Goal: Task Accomplishment & Management: Use online tool/utility

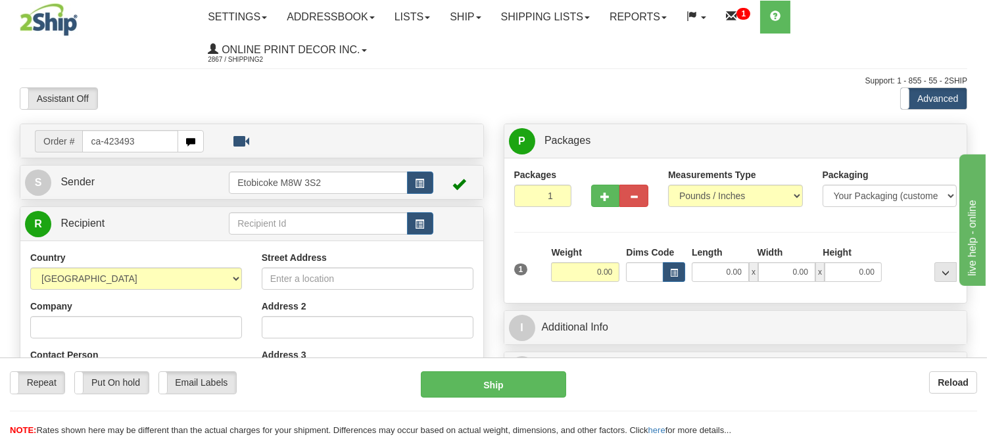
type input "ca-423493"
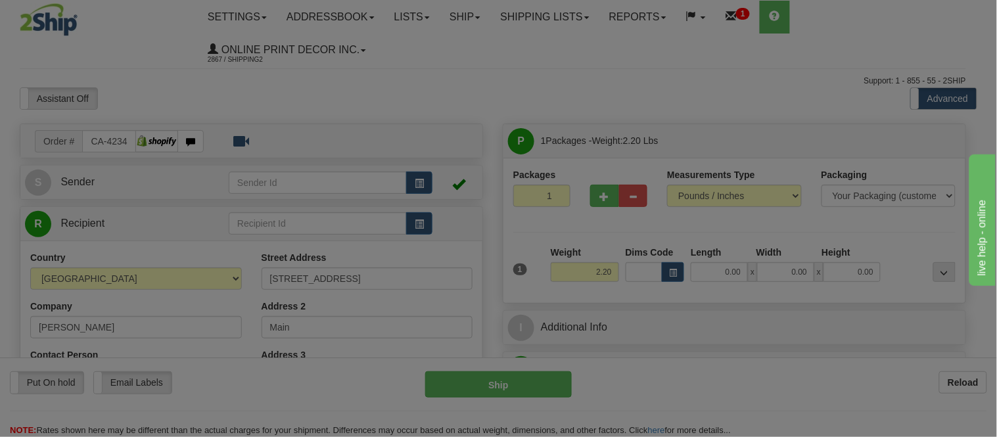
type input "TORONTO"
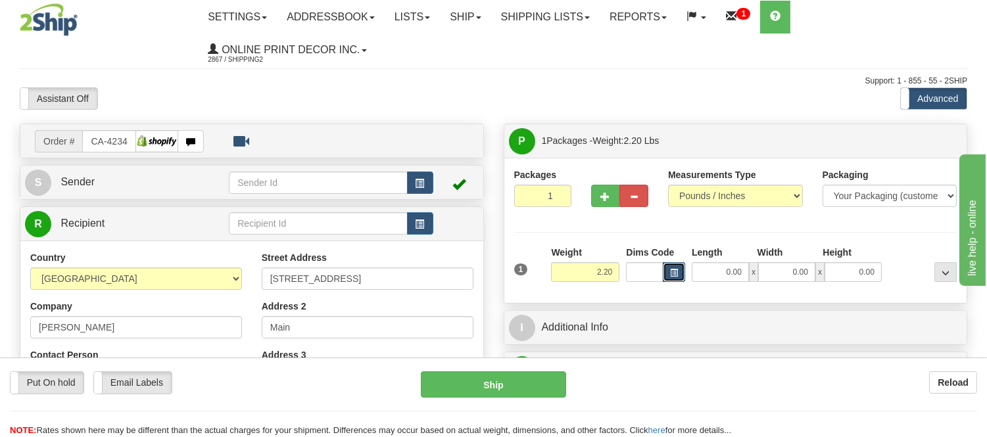
click at [675, 274] on span "button" at bounding box center [674, 273] width 8 height 7
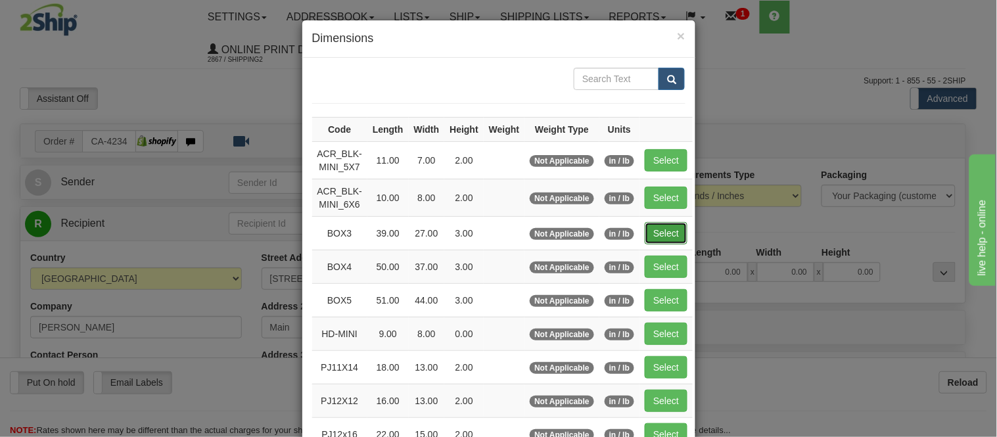
click at [656, 233] on button "Select" at bounding box center [666, 233] width 43 height 22
type input "BOX3"
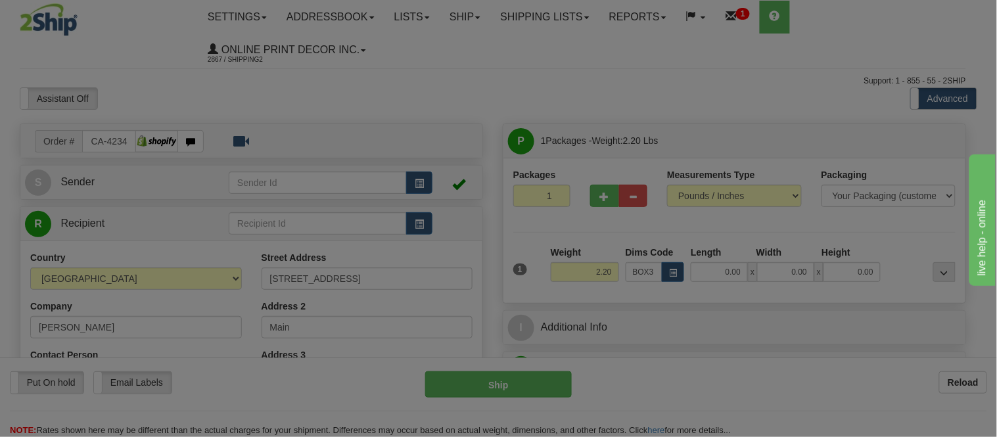
type input "39.00"
type input "27.00"
type input "3.00"
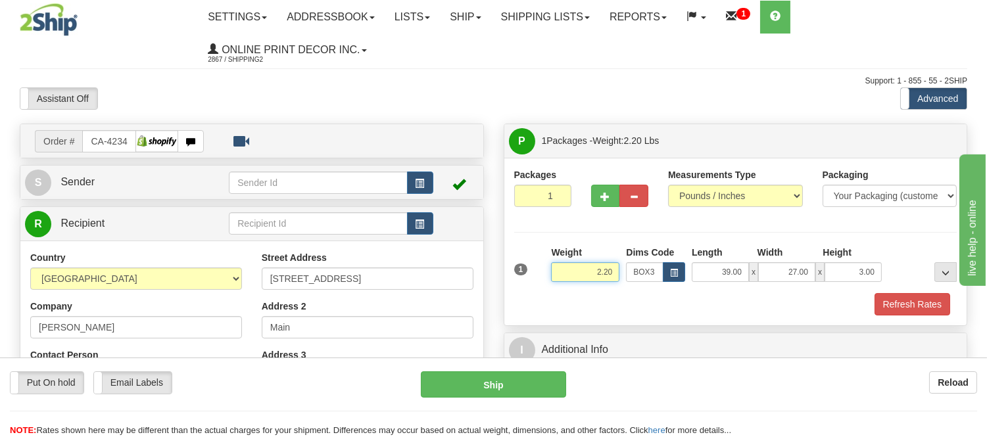
drag, startPoint x: 618, startPoint y: 272, endPoint x: 542, endPoint y: 271, distance: 75.6
click at [542, 271] on div "1 Weight 2.20 Dims Code BOX3" at bounding box center [736, 269] width 450 height 47
drag, startPoint x: 615, startPoint y: 270, endPoint x: 531, endPoint y: 276, distance: 84.4
click at [531, 276] on div "1 Weight 13.98 Dims Code x x" at bounding box center [736, 269] width 450 height 47
type input "11.98"
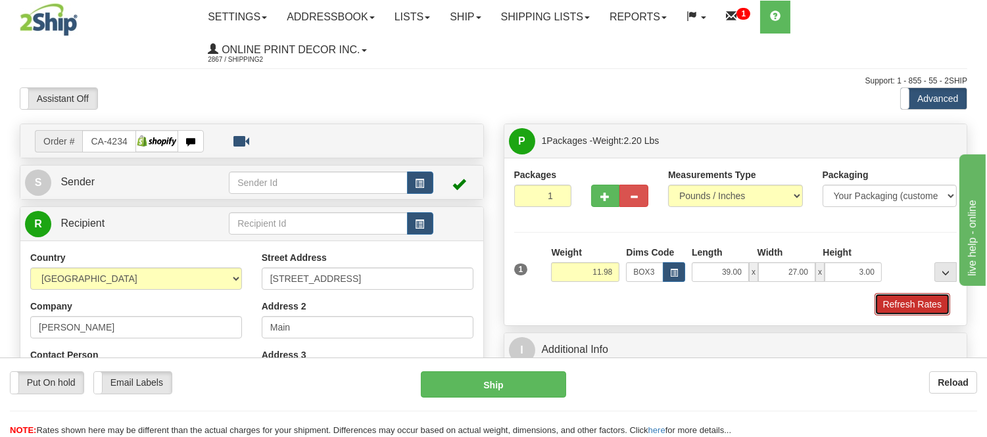
click at [898, 300] on button "Refresh Rates" at bounding box center [912, 304] width 76 height 22
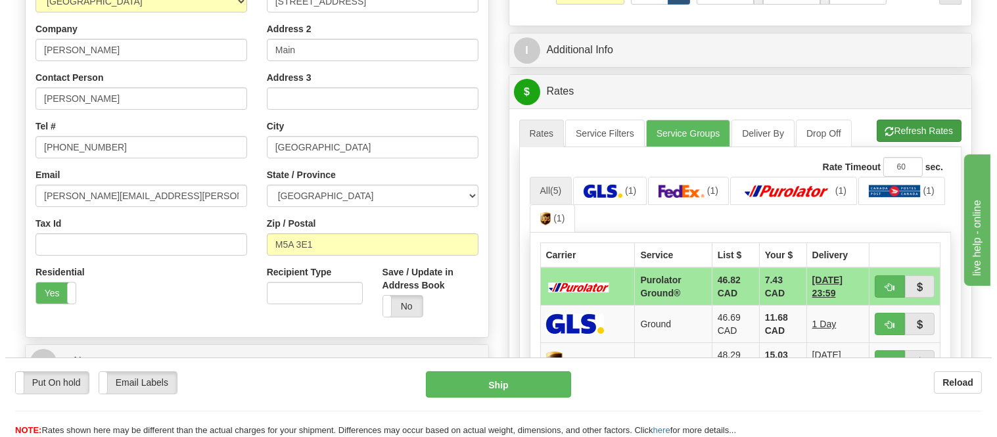
scroll to position [365, 0]
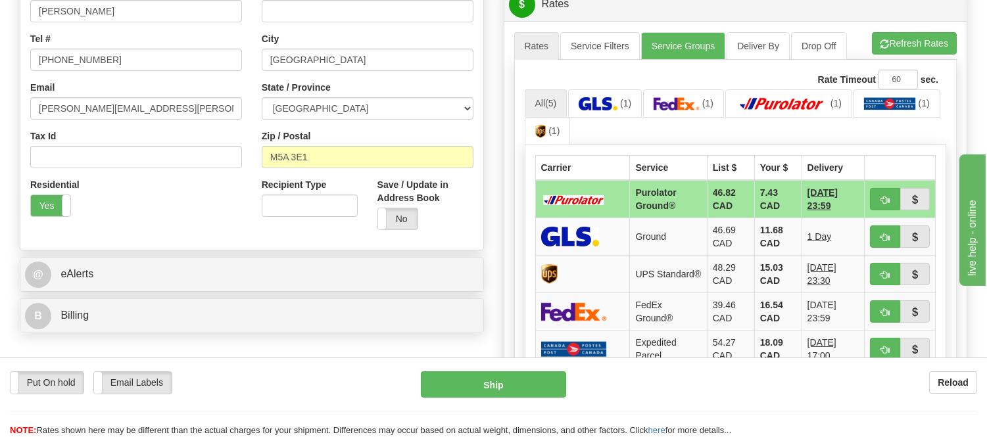
click at [923, 57] on ul "Rates Service Filters Service Groups Deliver By Drop Off Pickup Refresh Rates C…" at bounding box center [735, 46] width 443 height 28
click at [928, 44] on button "Refresh Rates" at bounding box center [914, 43] width 85 height 22
click at [873, 193] on button "button" at bounding box center [885, 199] width 30 height 22
type input "260"
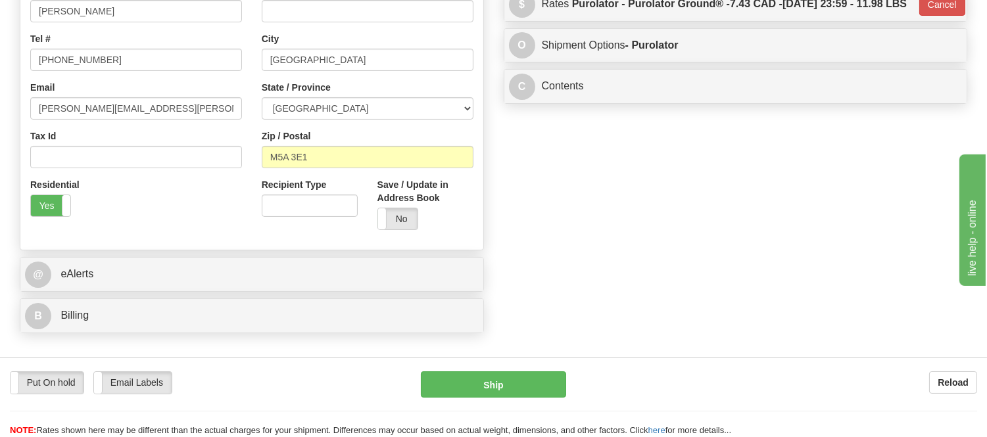
click at [497, 371] on div "Put On hold Put On hold Email Labels Email Labels Edit Reload Ship Reload" at bounding box center [493, 398] width 987 height 80
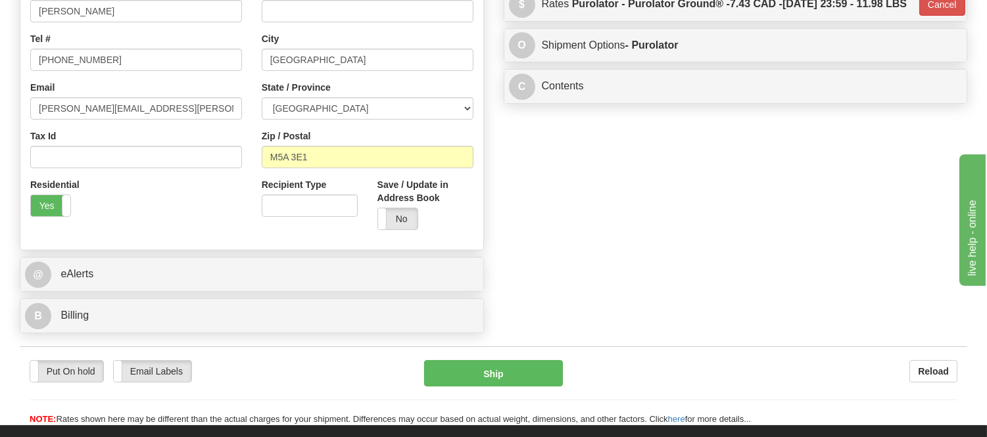
click at [500, 397] on div "Put On hold Put On hold Email Labels Email Labels Edit Reload Ship" at bounding box center [493, 393] width 947 height 66
click at [523, 373] on button "Ship" at bounding box center [493, 373] width 138 height 26
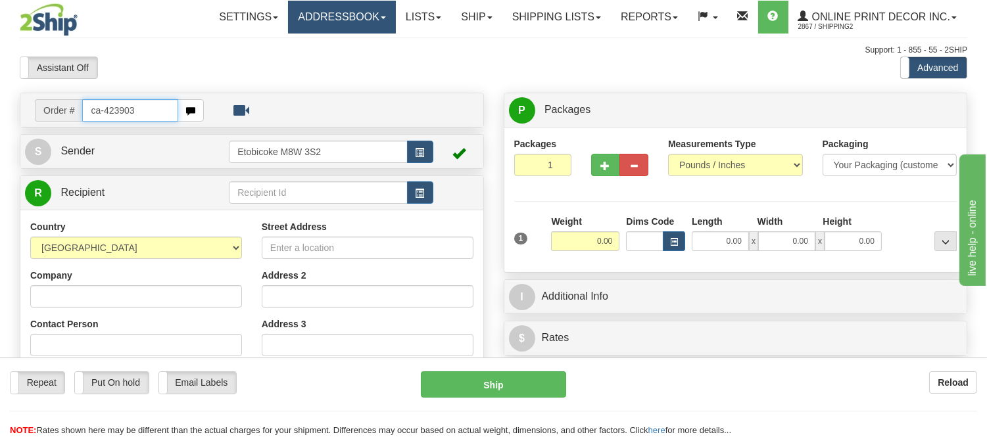
type input "ca-423903"
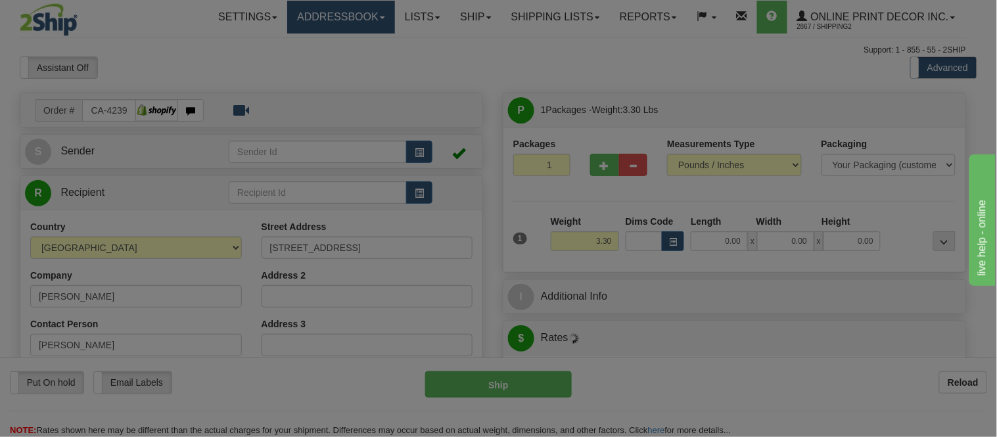
type input "SAULT STE. MARIE"
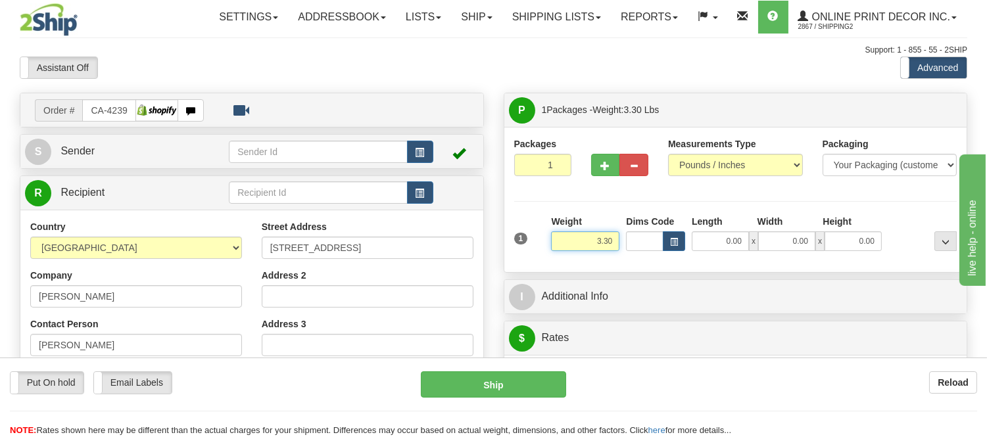
drag, startPoint x: 613, startPoint y: 241, endPoint x: 552, endPoint y: 230, distance: 62.2
click at [552, 230] on div "Weight 3.30" at bounding box center [585, 233] width 68 height 36
type input "8.98"
click at [678, 245] on button "button" at bounding box center [674, 241] width 22 height 20
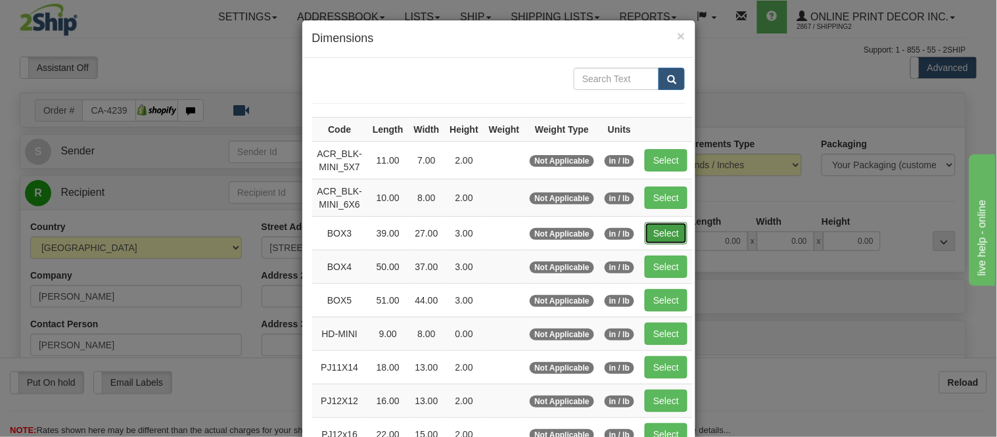
click at [655, 232] on button "Select" at bounding box center [666, 233] width 43 height 22
type input "BOX3"
type input "39.00"
type input "27.00"
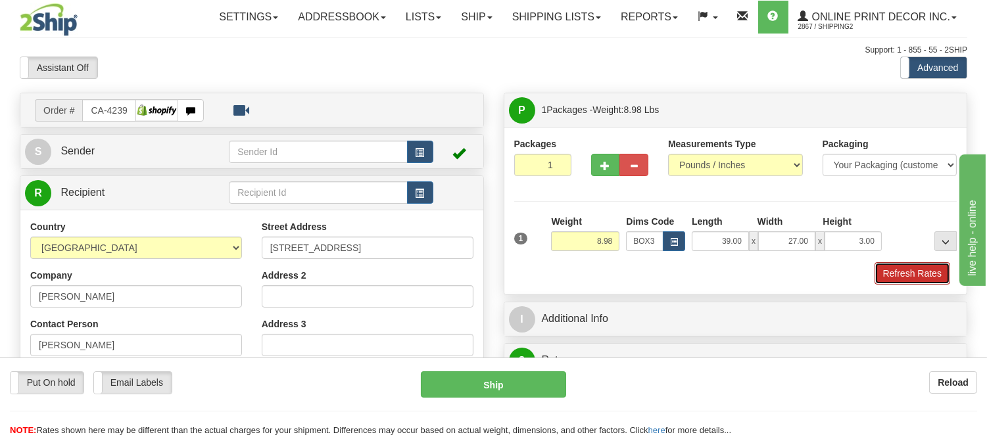
click at [916, 273] on button "Refresh Rates" at bounding box center [912, 273] width 76 height 22
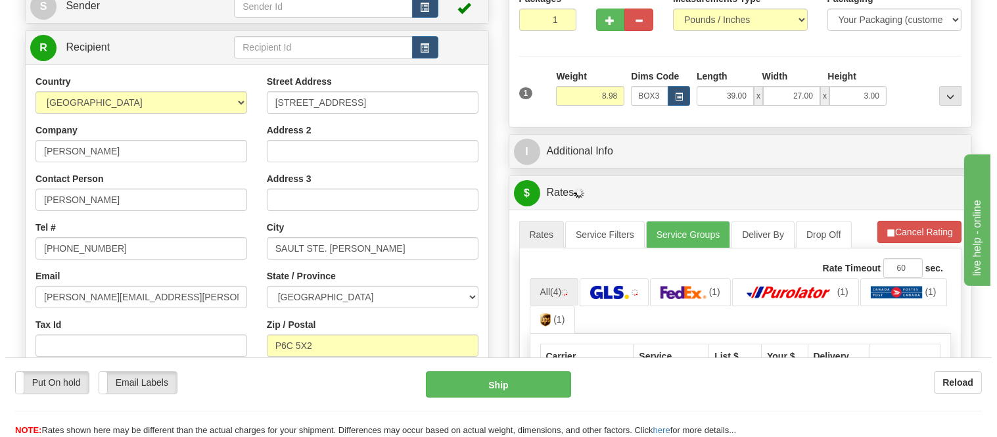
scroll to position [146, 0]
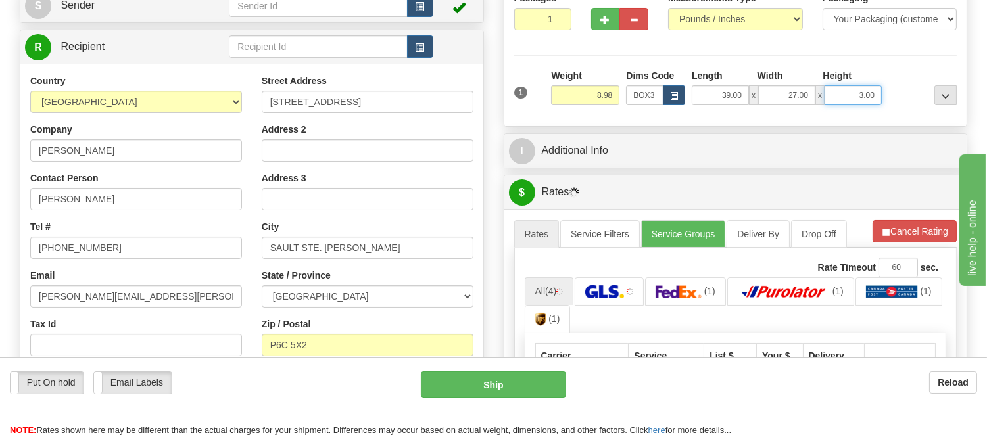
drag, startPoint x: 877, startPoint y: 93, endPoint x: 786, endPoint y: 93, distance: 90.7
click at [786, 93] on div "39.00 x 27.00 x 3.00" at bounding box center [787, 95] width 190 height 20
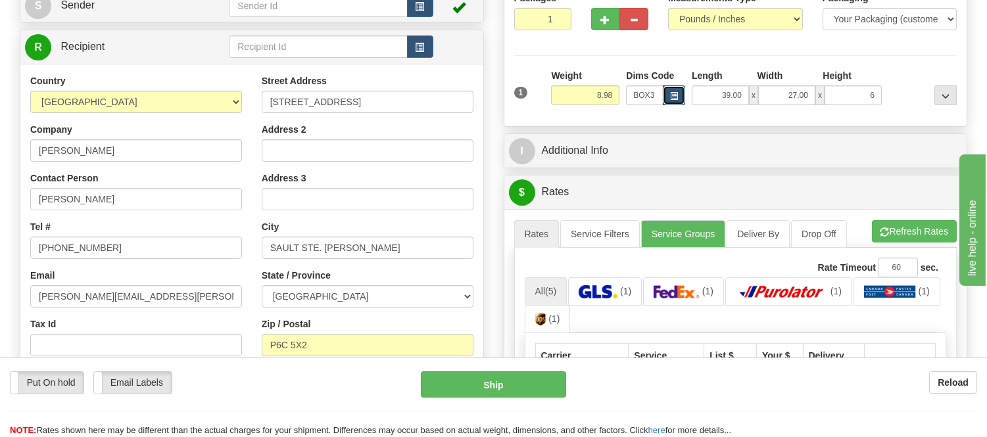
type input "6.00"
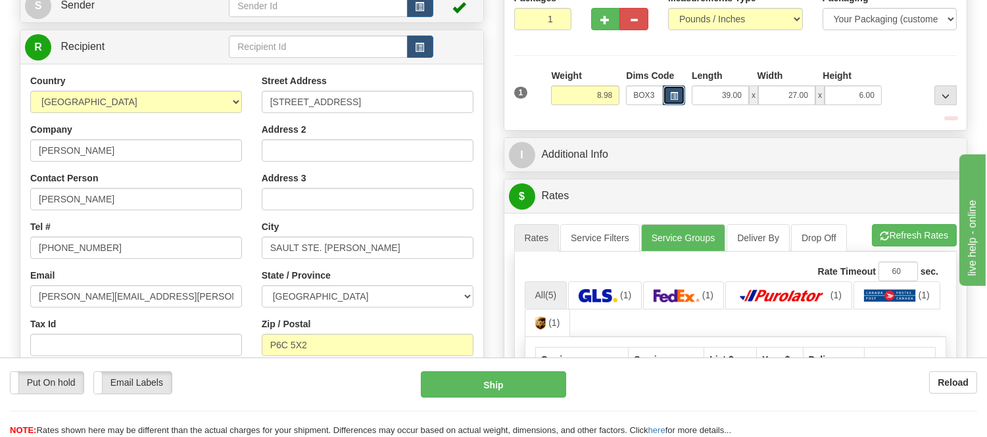
click at [667, 99] on button "button" at bounding box center [674, 95] width 22 height 20
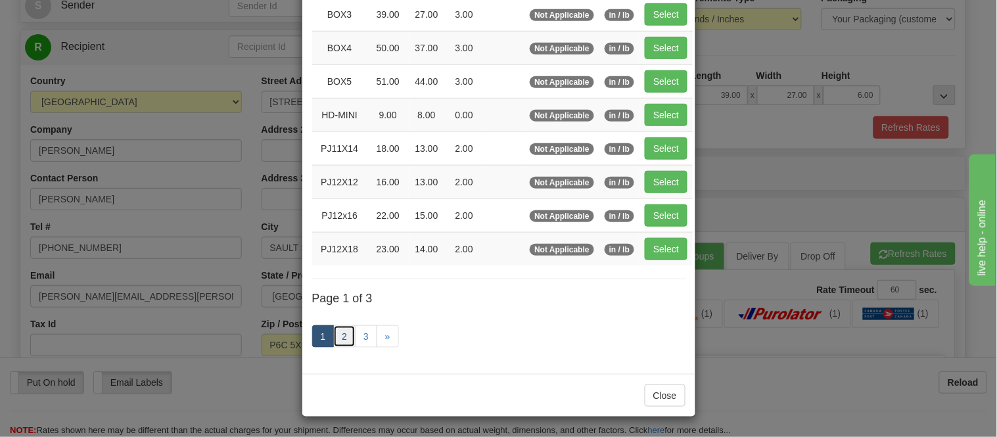
click at [341, 331] on link "2" at bounding box center [344, 336] width 22 height 22
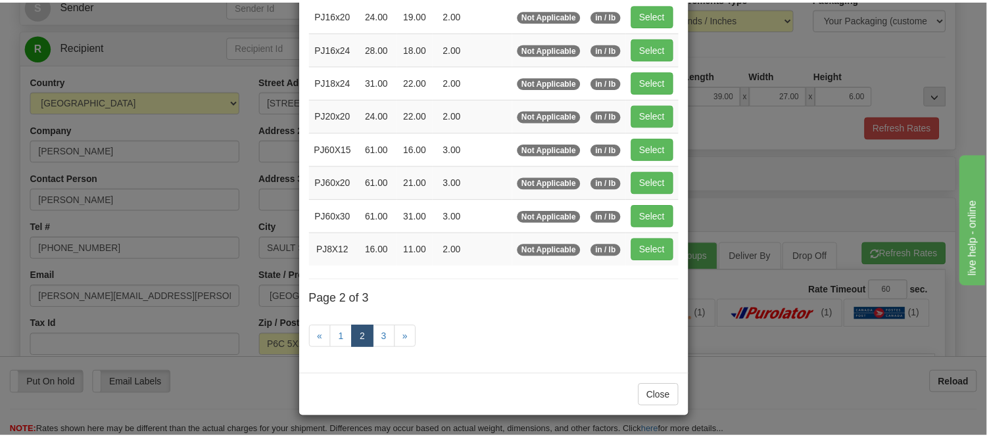
scroll to position [214, 0]
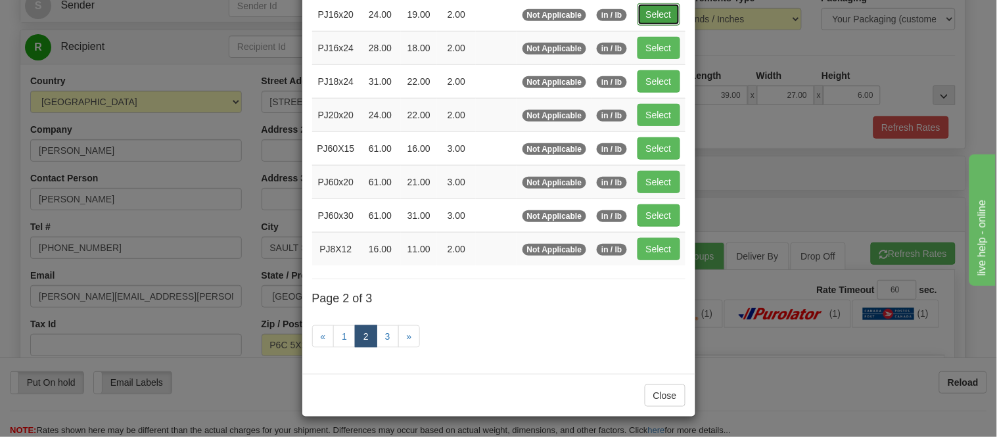
click at [645, 14] on button "Select" at bounding box center [659, 14] width 43 height 22
type input "PJ16x20"
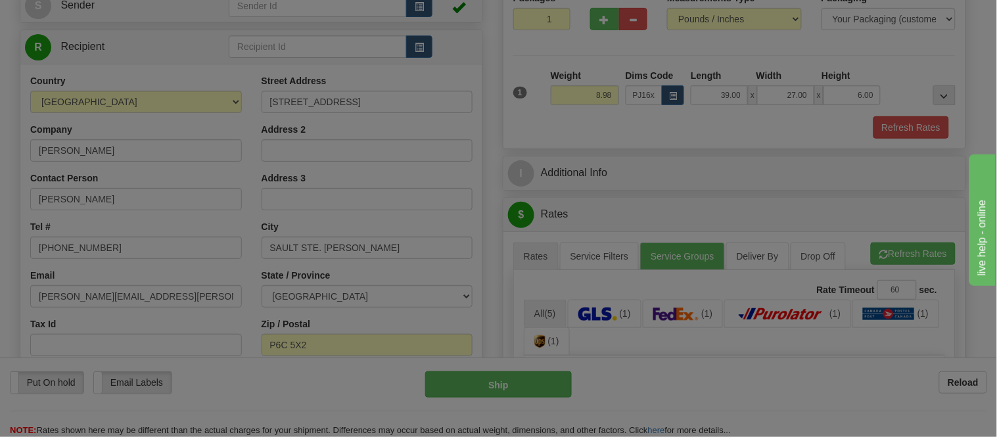
type input "24.00"
type input "19.00"
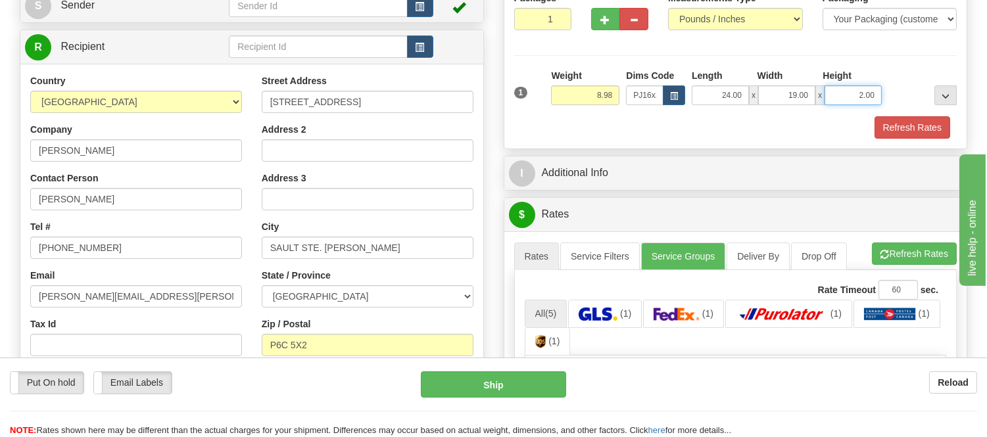
drag, startPoint x: 872, startPoint y: 93, endPoint x: 838, endPoint y: 95, distance: 34.2
click at [838, 95] on input "2.00" at bounding box center [852, 95] width 57 height 20
click button "Delete" at bounding box center [0, 0] width 0 height 0
type input "6.00"
click at [922, 124] on button "Refresh Rates" at bounding box center [912, 127] width 76 height 22
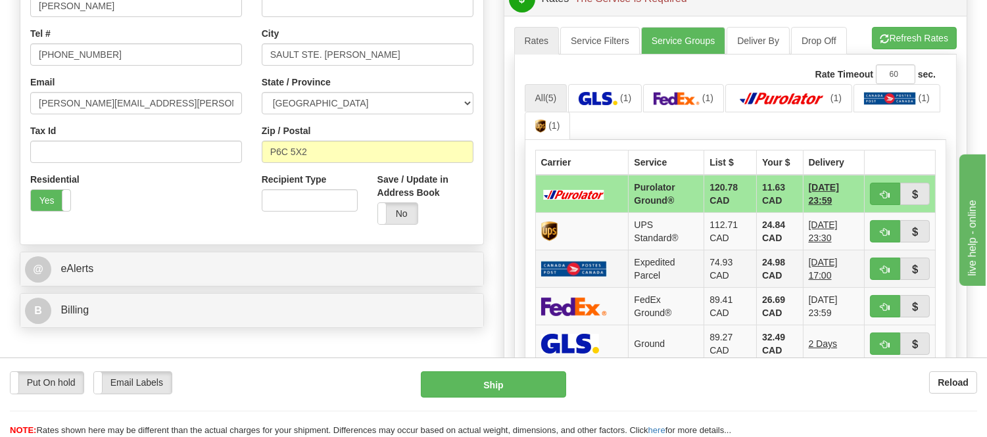
scroll to position [365, 0]
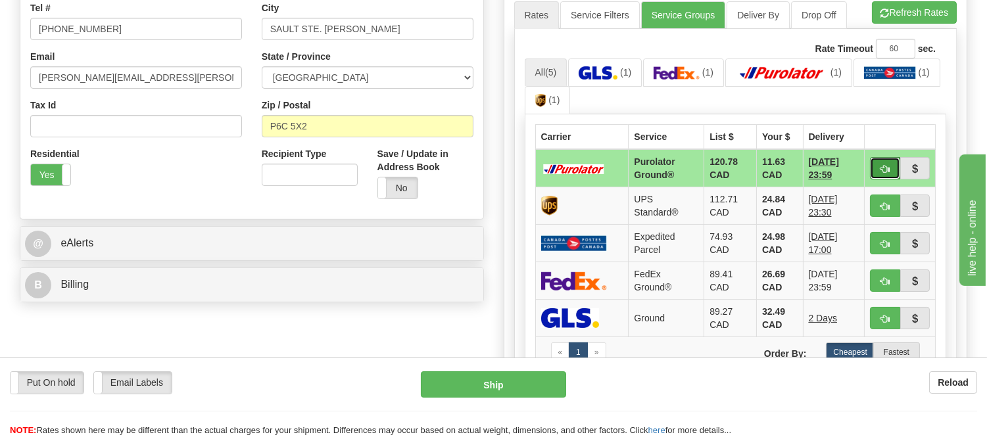
click at [897, 166] on button "button" at bounding box center [885, 168] width 30 height 22
type input "260"
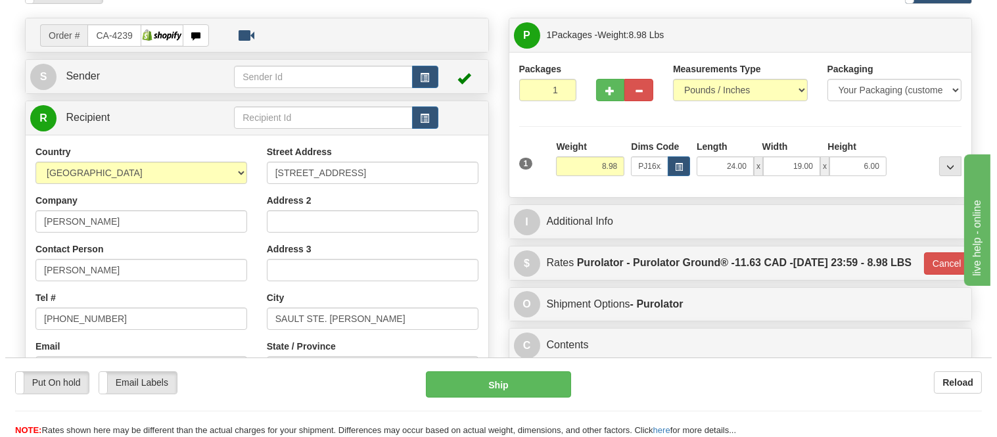
scroll to position [73, 0]
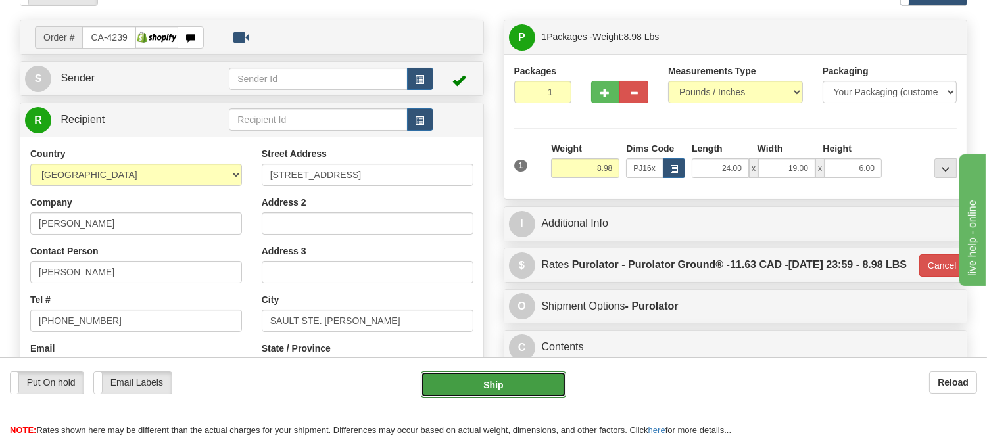
click at [546, 375] on button "Ship" at bounding box center [493, 384] width 145 height 26
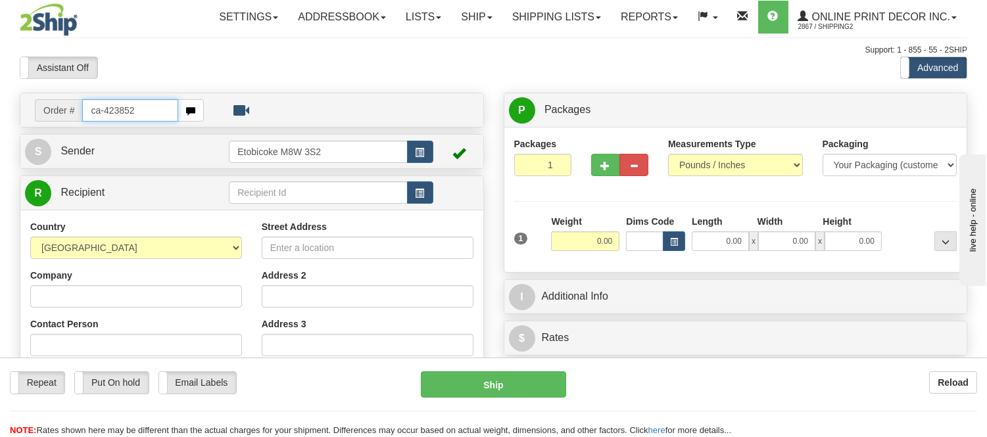
type input "ca-423852"
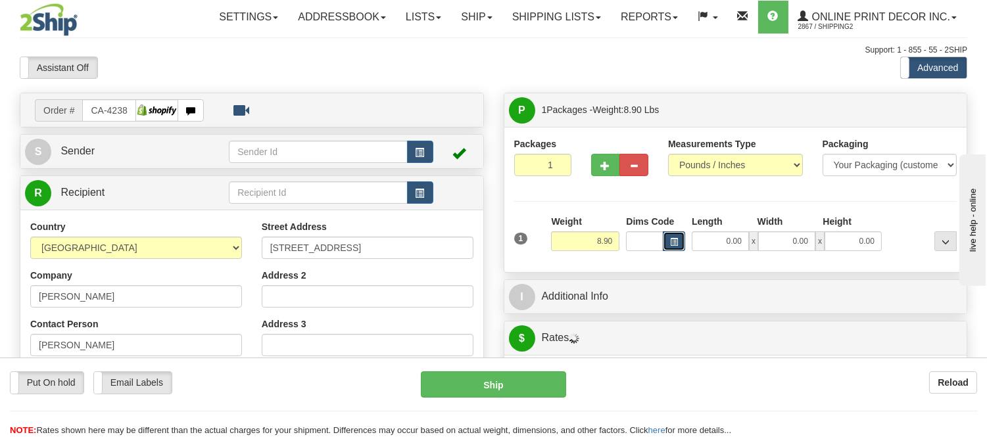
click at [672, 247] on button "button" at bounding box center [674, 241] width 22 height 20
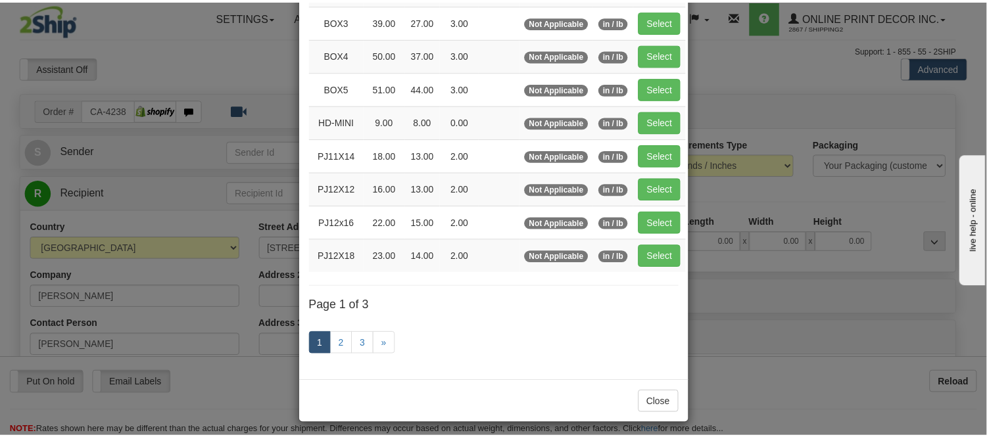
scroll to position [219, 0]
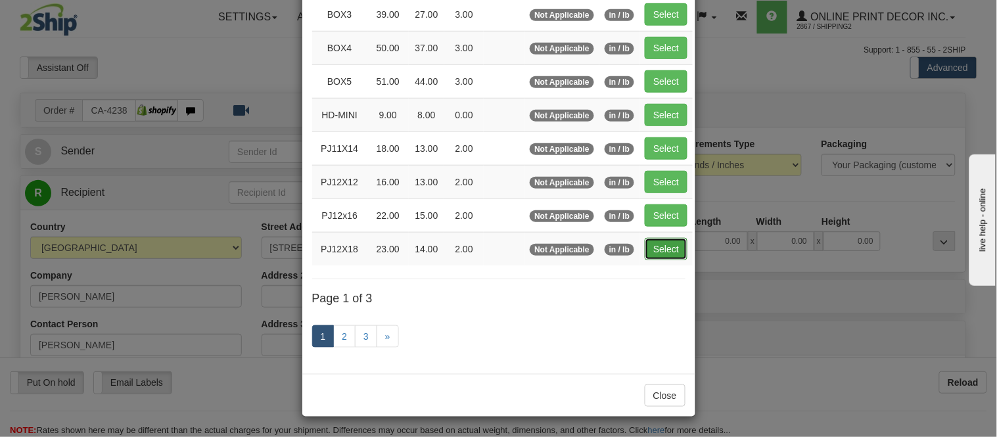
click at [666, 240] on button "Select" at bounding box center [666, 249] width 43 height 22
type input "PJ12X18"
type input "23.00"
type input "14.00"
type input "2.00"
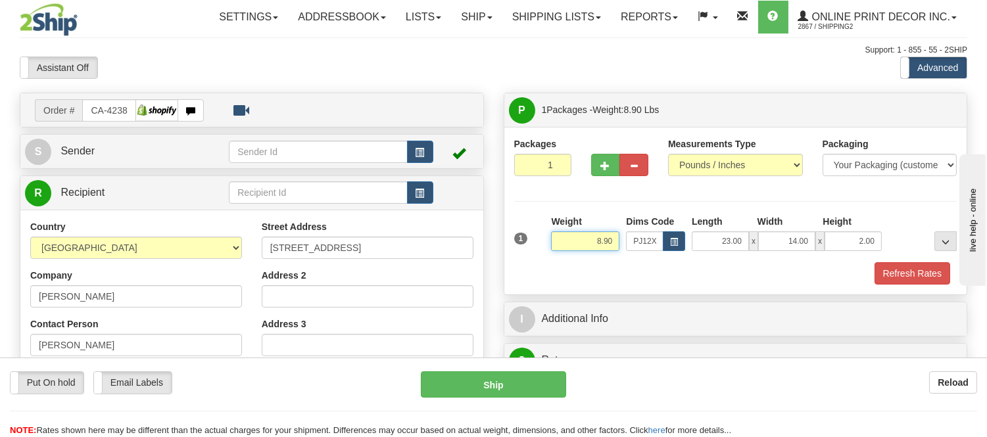
drag, startPoint x: 614, startPoint y: 242, endPoint x: 573, endPoint y: 245, distance: 41.5
click at [573, 245] on input "8.90" at bounding box center [585, 241] width 68 height 20
type input "7.98"
drag, startPoint x: 878, startPoint y: 240, endPoint x: 823, endPoint y: 240, distance: 54.6
click at [823, 240] on div "23.00 x 14.00 x 2.00" at bounding box center [787, 241] width 190 height 20
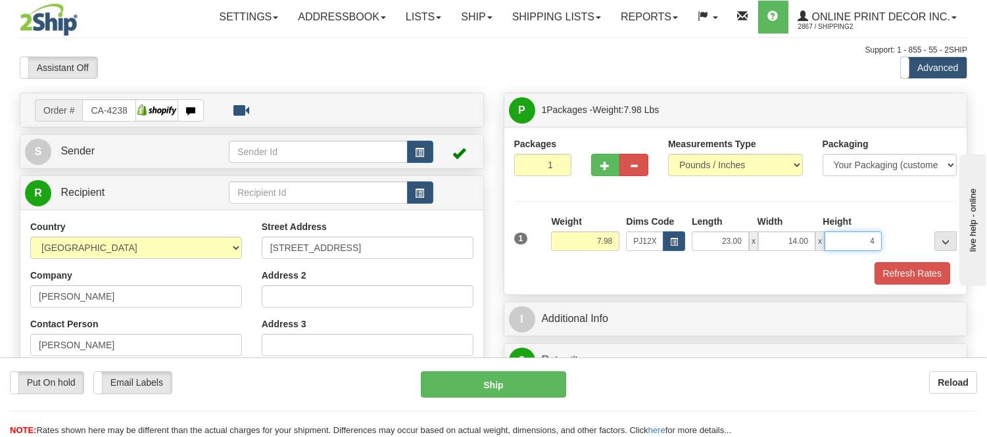
type input "4.00"
click at [902, 264] on button "Refresh Rates" at bounding box center [912, 273] width 76 height 22
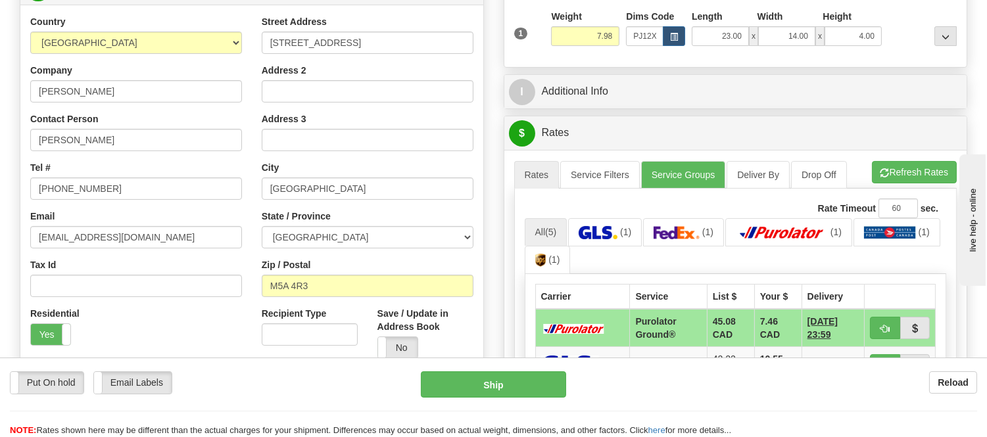
scroll to position [214, 0]
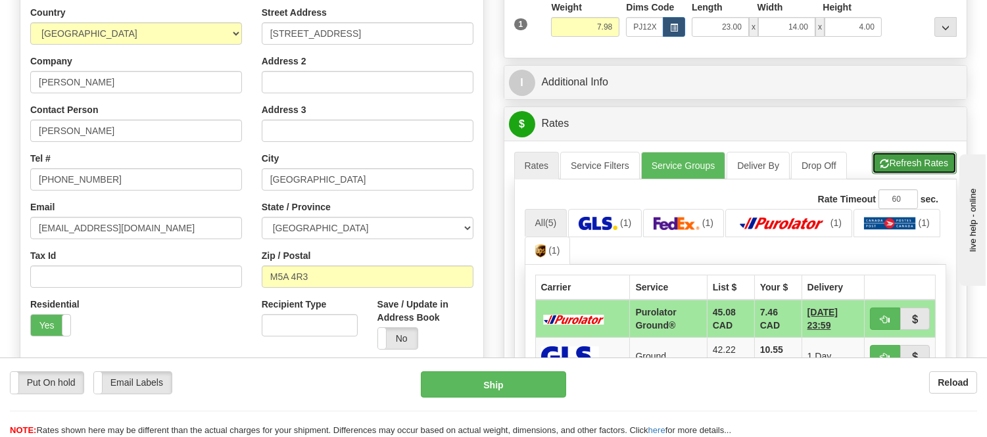
click at [932, 154] on button "Refresh Rates" at bounding box center [914, 163] width 85 height 22
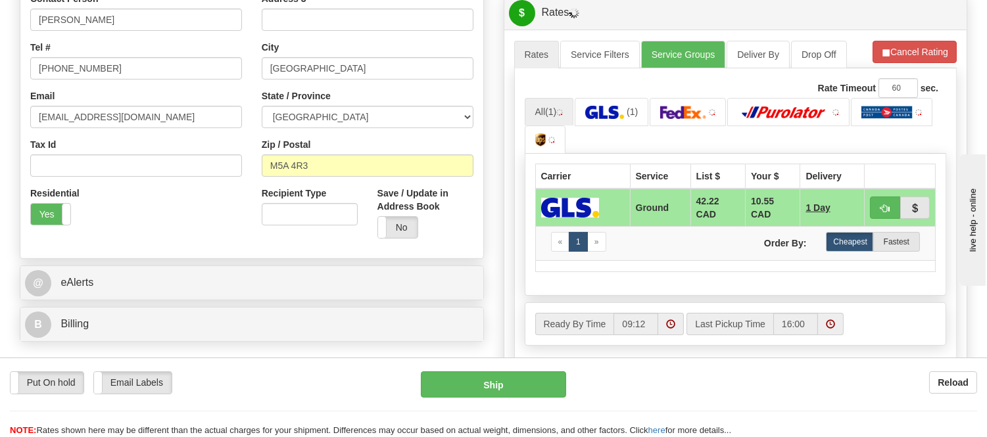
scroll to position [360, 0]
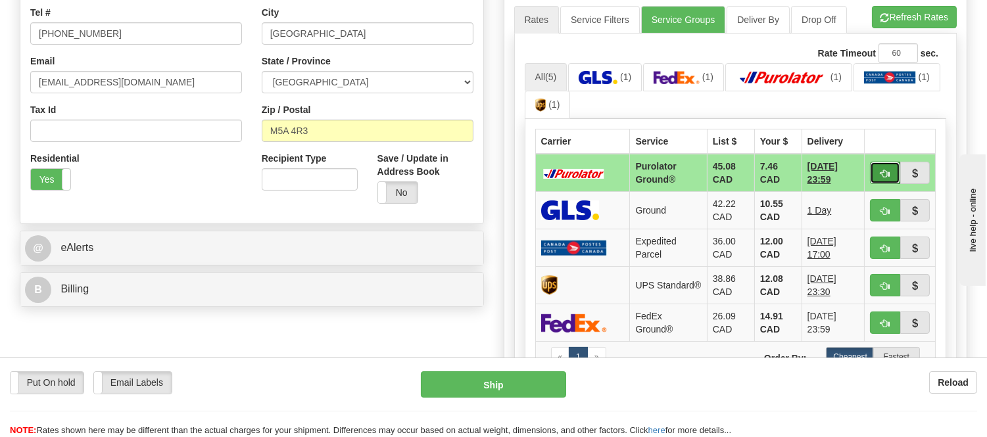
click at [886, 166] on button "button" at bounding box center [885, 173] width 30 height 22
type input "260"
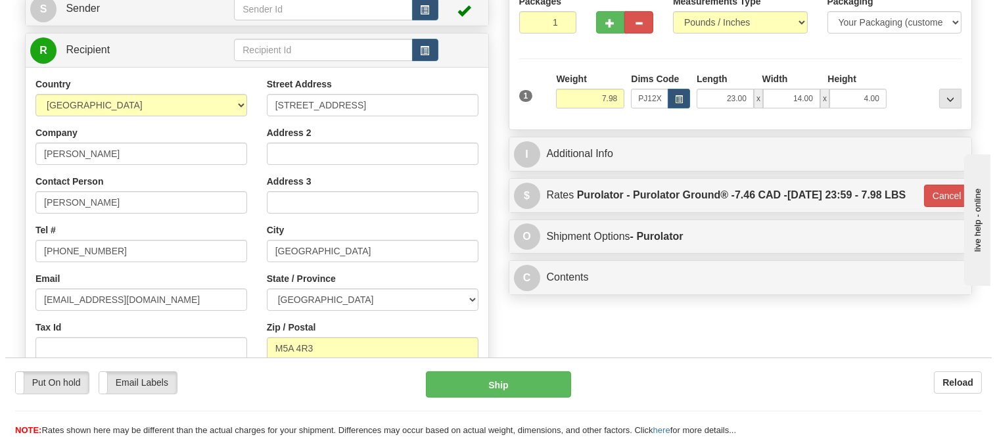
scroll to position [141, 0]
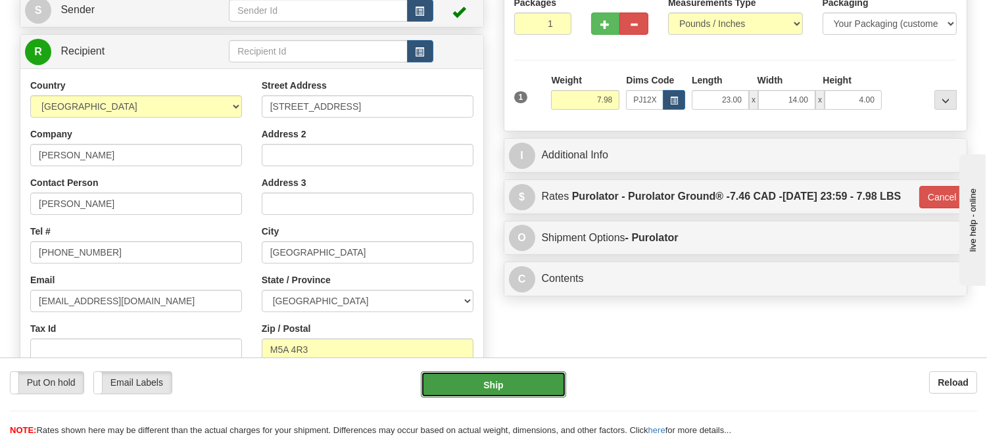
click at [513, 379] on button "Ship" at bounding box center [493, 384] width 145 height 26
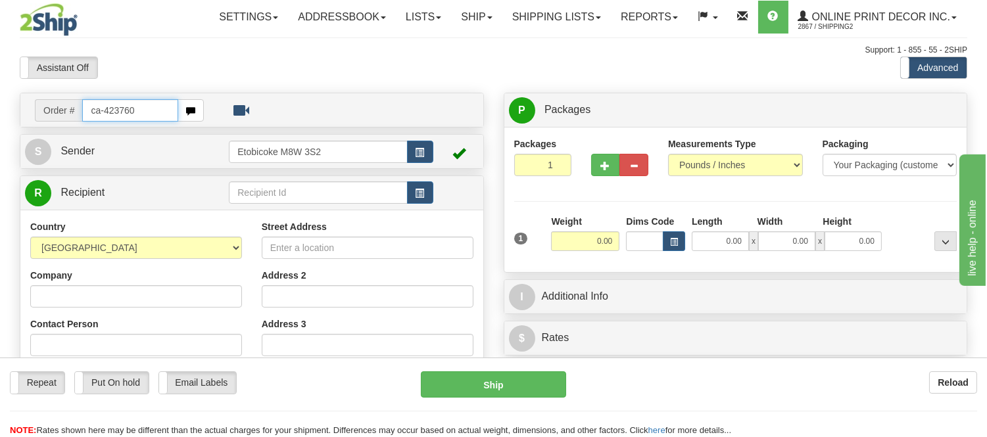
type input "ca-423760"
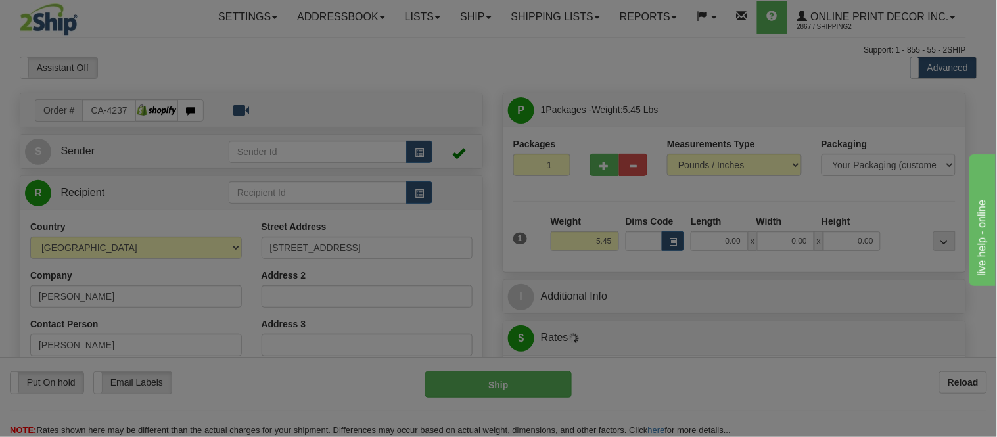
type input "ETOBICOKE"
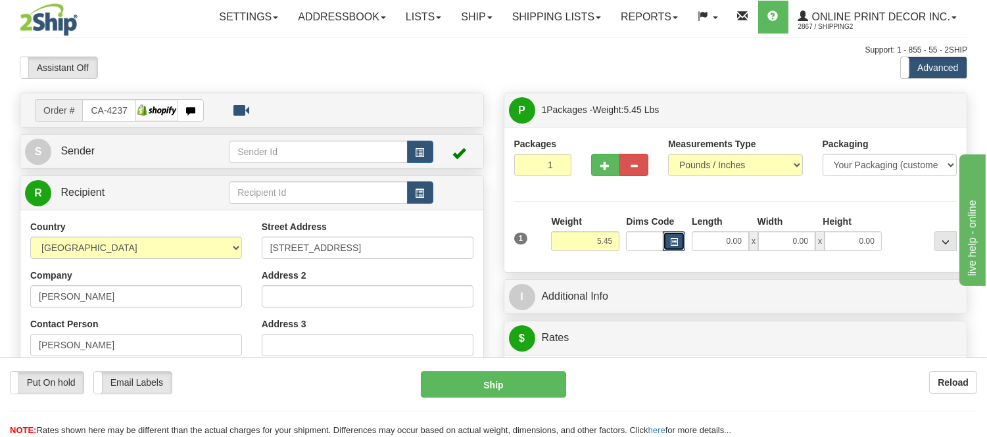
click at [678, 241] on button "button" at bounding box center [674, 241] width 22 height 20
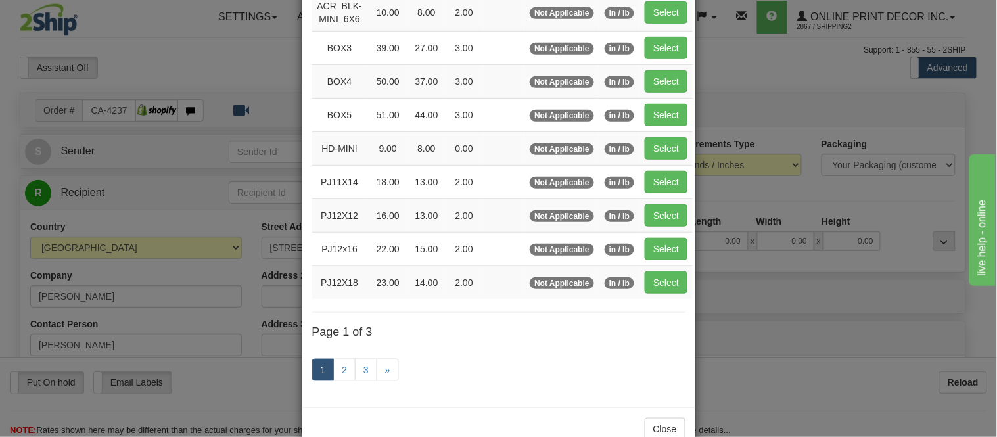
scroll to position [219, 0]
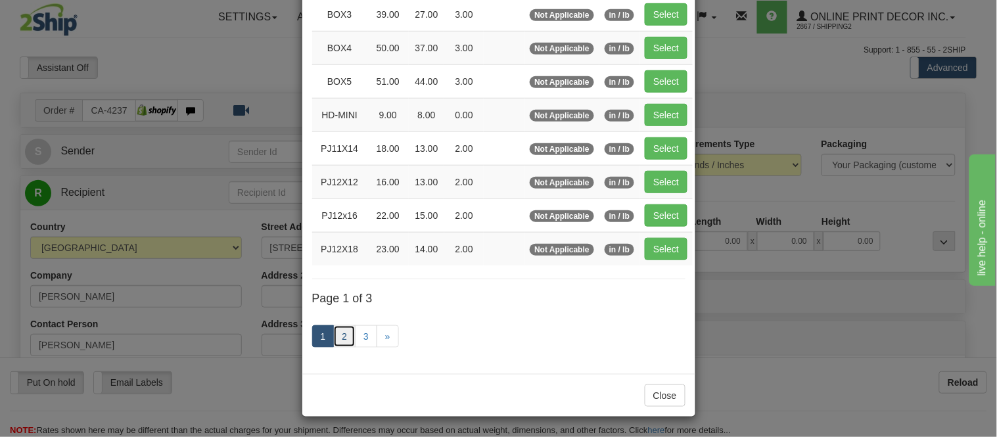
click at [333, 339] on link "2" at bounding box center [344, 336] width 22 height 22
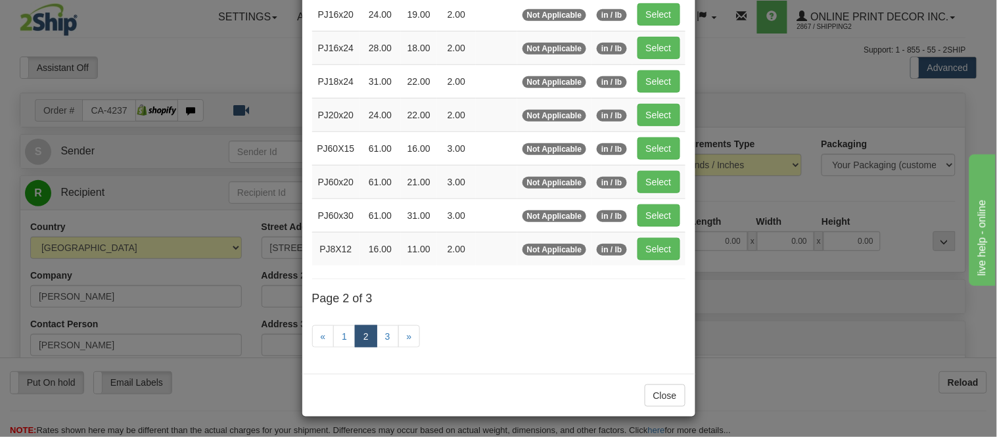
scroll to position [214, 0]
click at [659, 47] on button "Select" at bounding box center [659, 48] width 43 height 22
type input "PJ16x24"
type input "28.00"
type input "18.00"
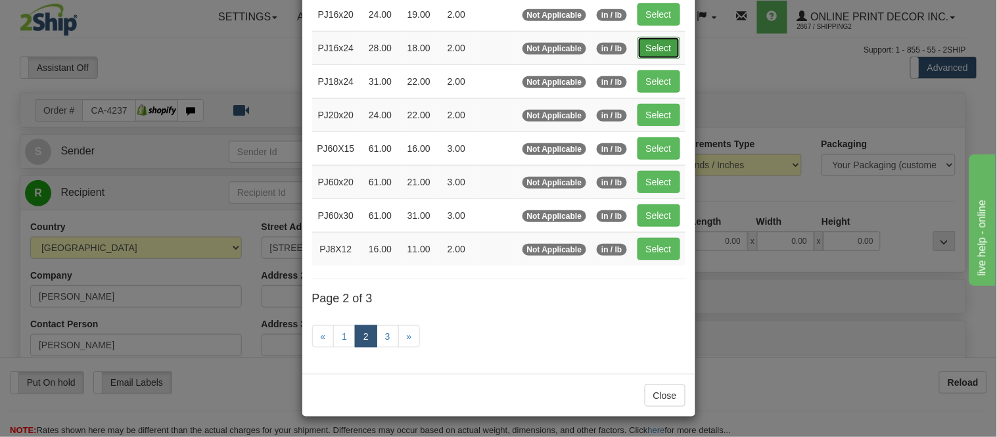
type input "2.00"
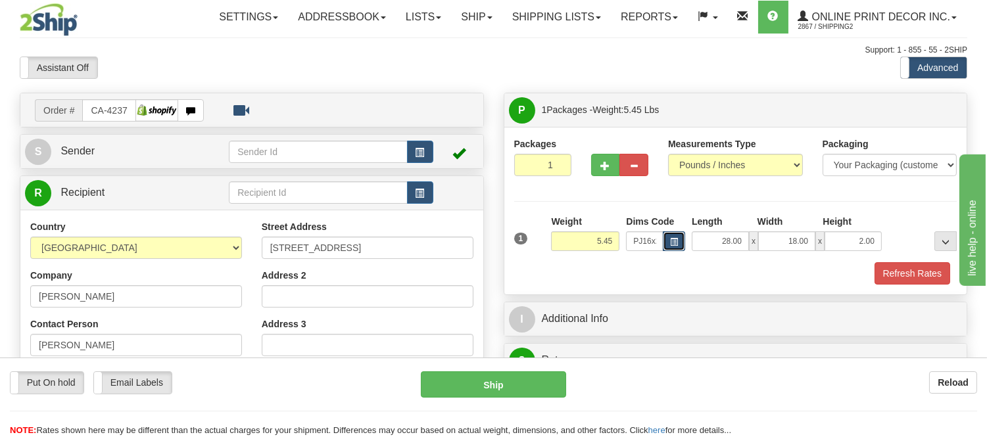
click at [669, 237] on button "button" at bounding box center [674, 241] width 22 height 20
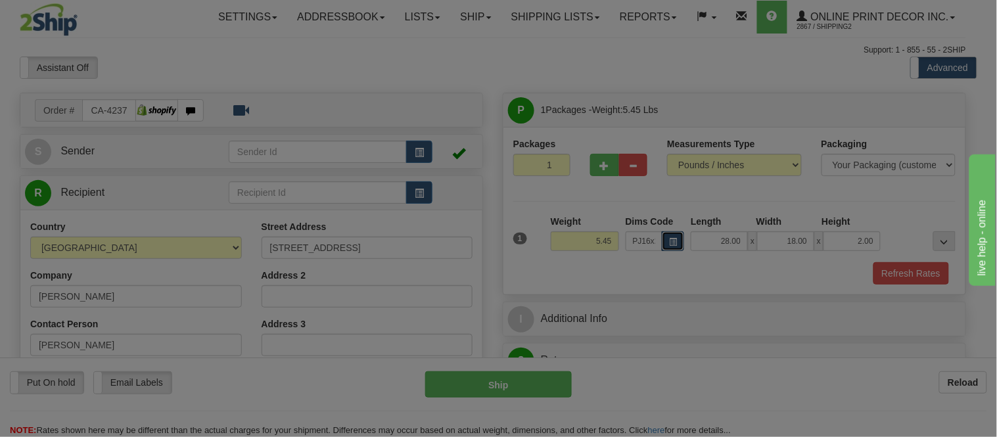
scroll to position [0, 0]
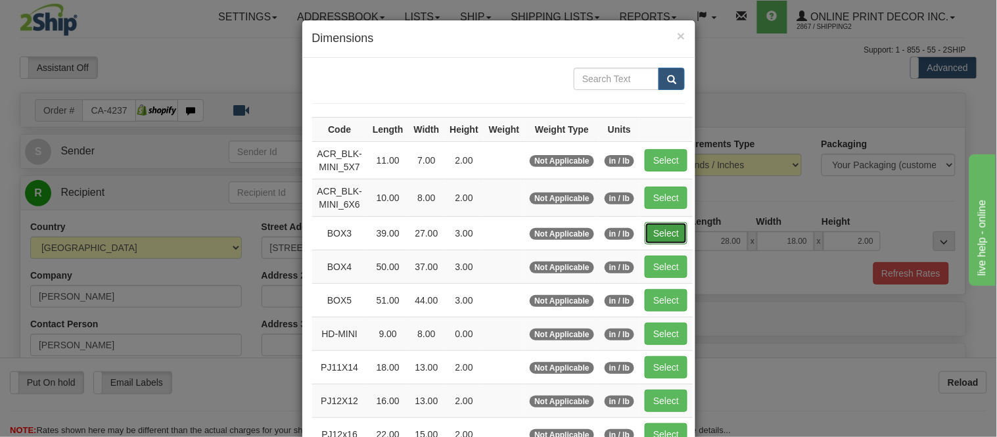
click at [659, 235] on button "Select" at bounding box center [666, 233] width 43 height 22
type input "BOX3"
type input "39.00"
type input "27.00"
type input "3.00"
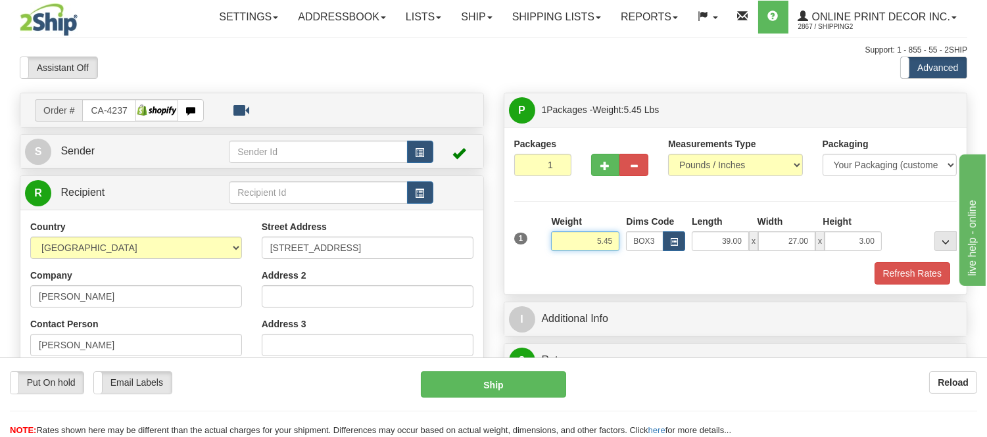
drag, startPoint x: 615, startPoint y: 240, endPoint x: 540, endPoint y: 254, distance: 76.9
click at [540, 254] on div "1 Weight 5.45 Dims Code BOX3" at bounding box center [736, 238] width 450 height 47
drag, startPoint x: 611, startPoint y: 239, endPoint x: 577, endPoint y: 252, distance: 37.2
click at [577, 252] on div "Weight 7.98" at bounding box center [585, 238] width 75 height 46
type input "6.98"
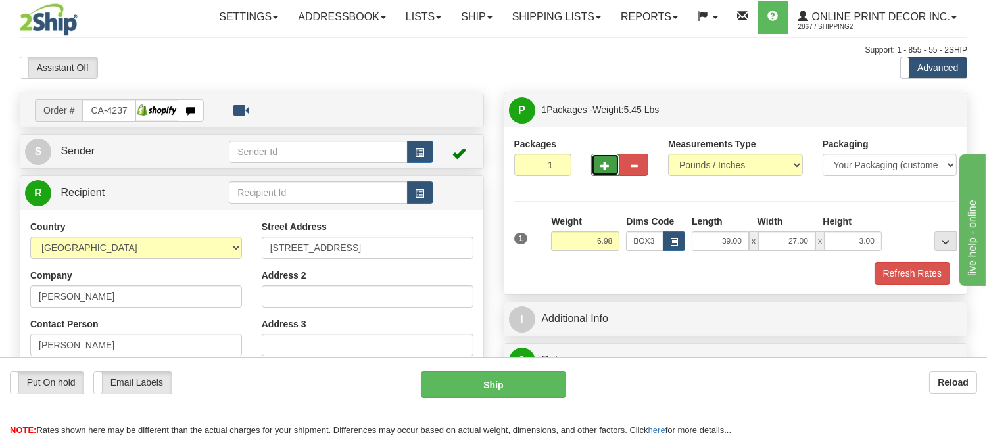
click at [607, 168] on span "button" at bounding box center [605, 166] width 9 height 9
radio input "true"
type input "2"
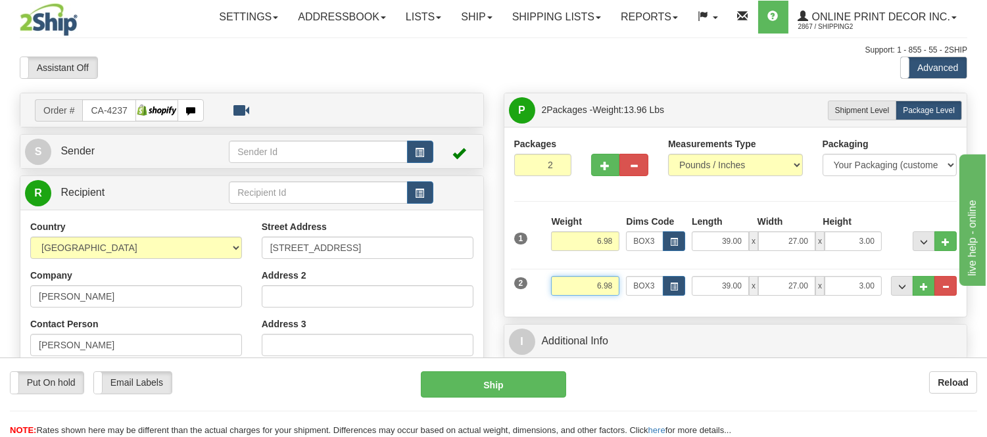
drag, startPoint x: 615, startPoint y: 283, endPoint x: 594, endPoint y: 285, distance: 21.2
click at [594, 285] on input "6.98" at bounding box center [585, 286] width 68 height 20
drag, startPoint x: 611, startPoint y: 239, endPoint x: 577, endPoint y: 241, distance: 34.9
click at [577, 241] on input "6.98" at bounding box center [585, 241] width 68 height 20
type input "7.98"
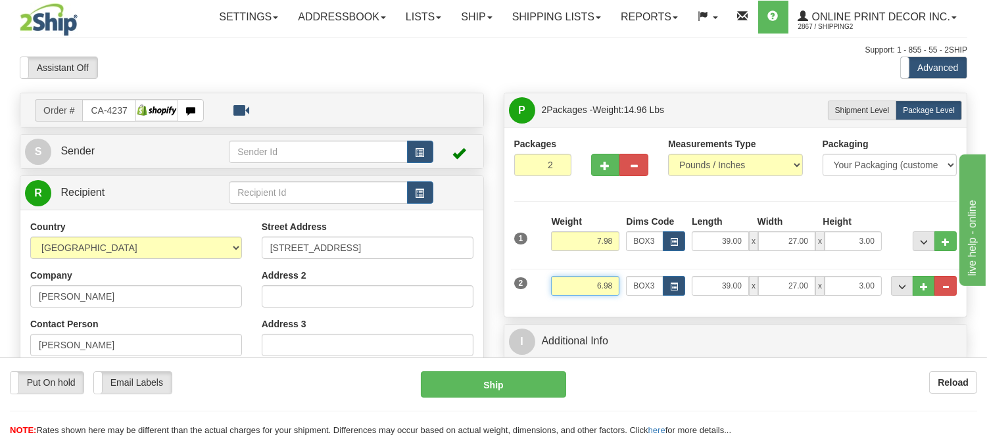
click at [613, 288] on input "6.98" at bounding box center [585, 286] width 68 height 20
click at [671, 286] on span "button" at bounding box center [674, 286] width 8 height 7
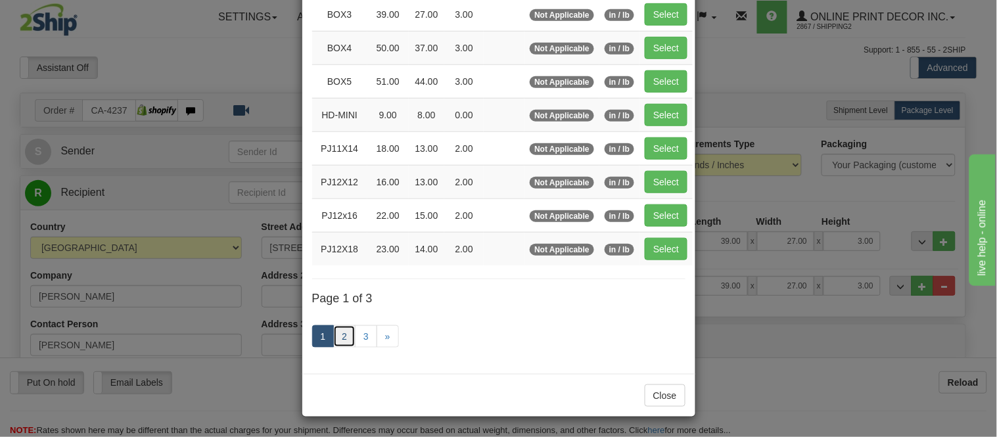
click at [339, 344] on link "2" at bounding box center [344, 336] width 22 height 22
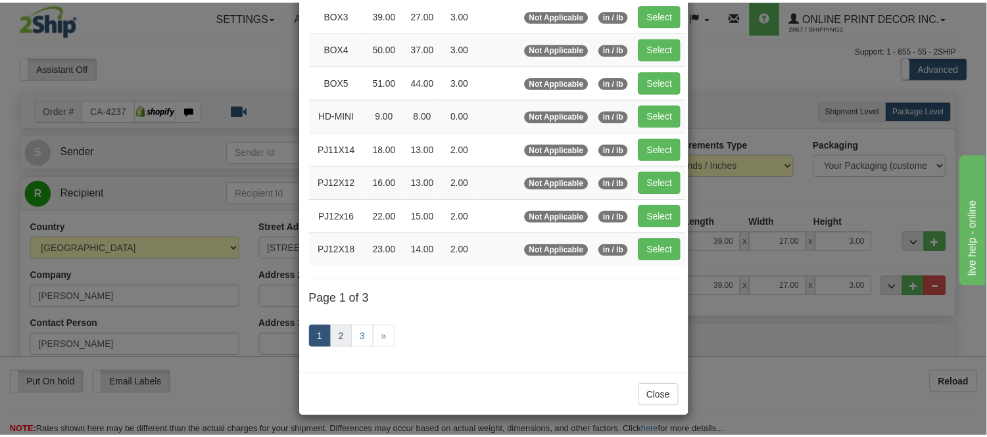
scroll to position [214, 0]
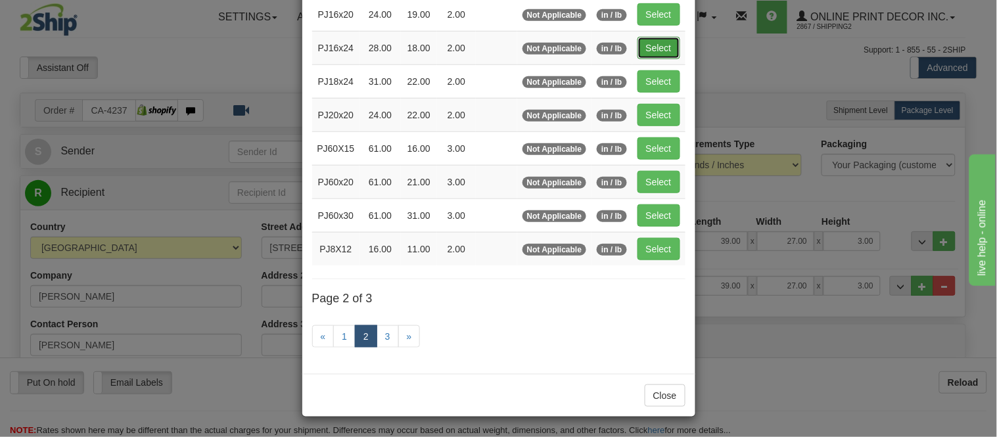
click at [641, 37] on button "Select" at bounding box center [659, 48] width 43 height 22
type input "PJ16x24"
type input "28.00"
type input "18.00"
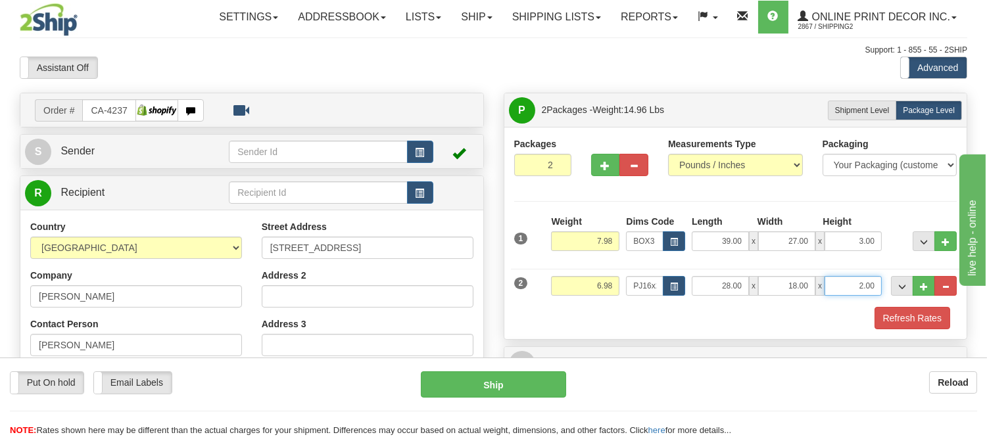
drag, startPoint x: 877, startPoint y: 281, endPoint x: 843, endPoint y: 300, distance: 38.2
click at [843, 300] on div "2 Weight 6.98 Dims Code PJ16x24 Length Width" at bounding box center [736, 284] width 450 height 44
click button "Delete" at bounding box center [0, 0] width 0 height 0
type input "4.00"
click at [899, 314] on button "Refresh Rates" at bounding box center [912, 318] width 76 height 22
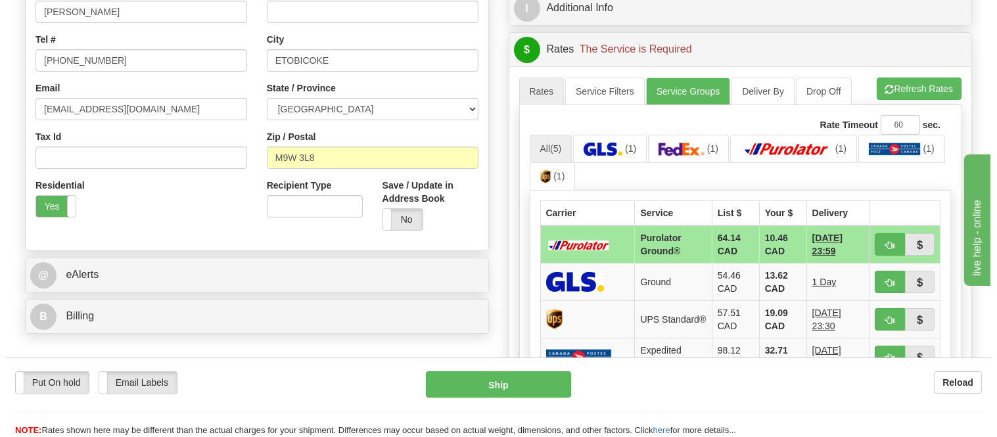
scroll to position [365, 0]
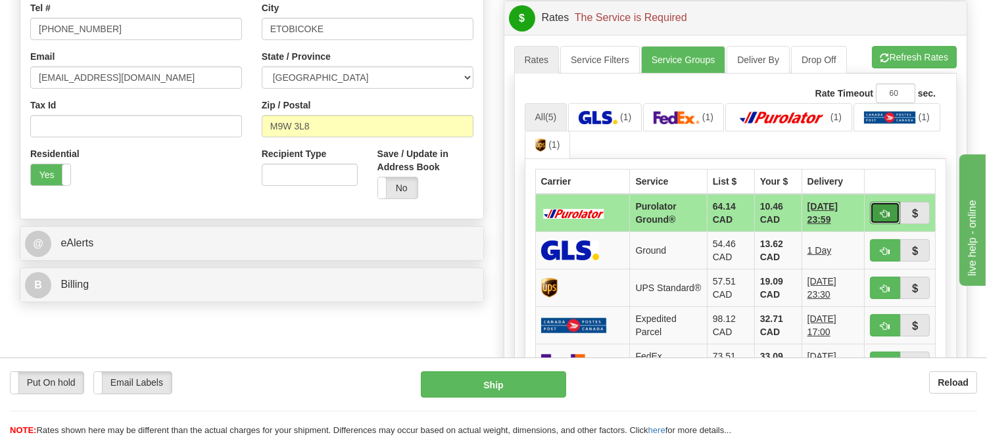
click at [883, 211] on span "button" at bounding box center [884, 214] width 9 height 9
type input "260"
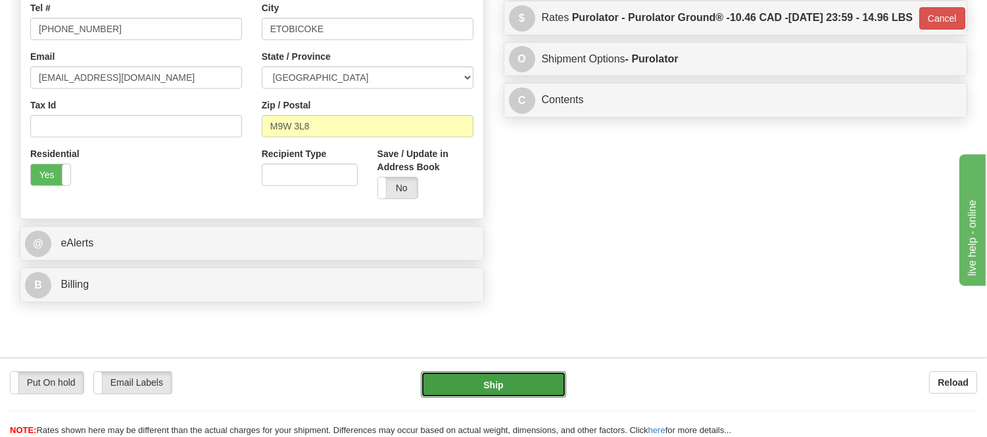
click at [489, 377] on button "Ship" at bounding box center [493, 384] width 145 height 26
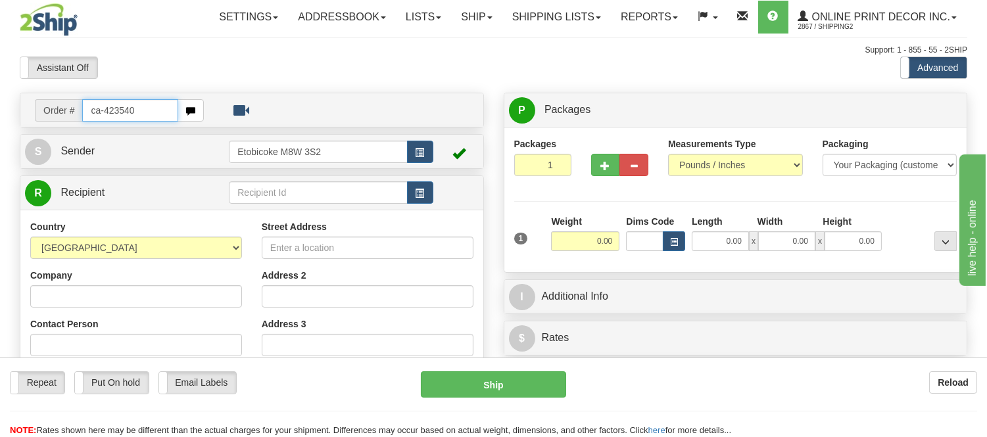
type input "ca-423540"
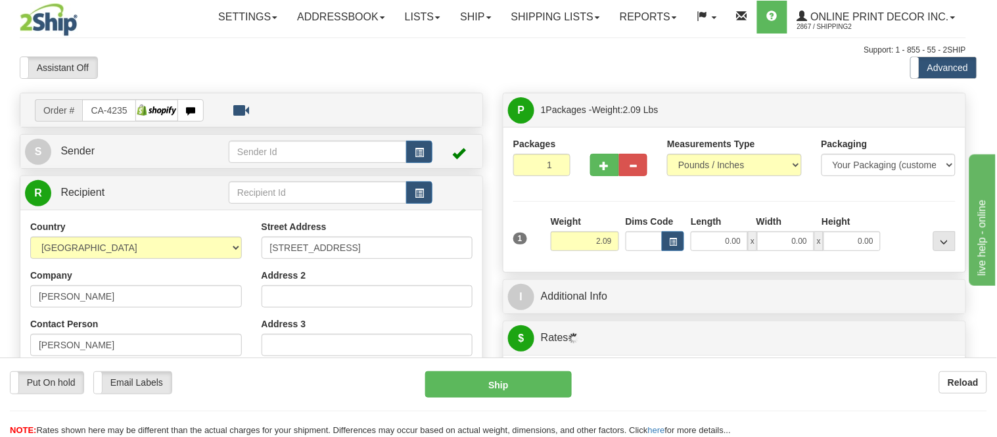
type input "ROSEBUD"
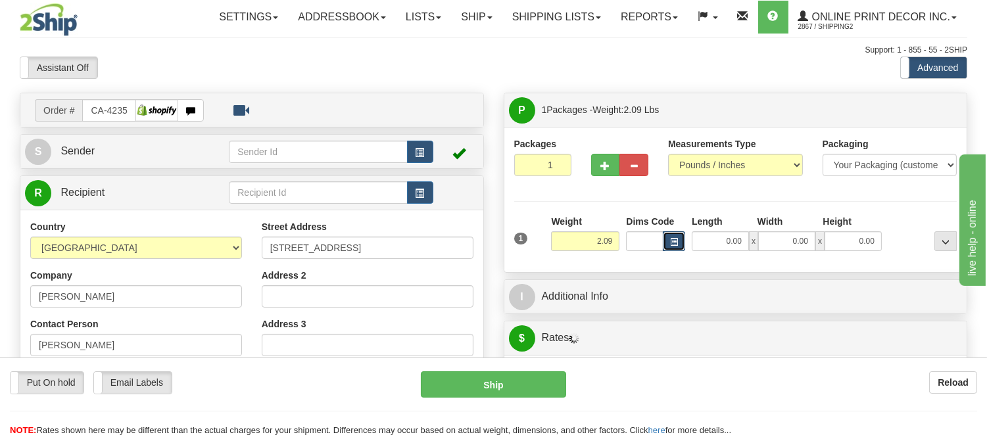
click at [675, 245] on span "button" at bounding box center [674, 242] width 8 height 7
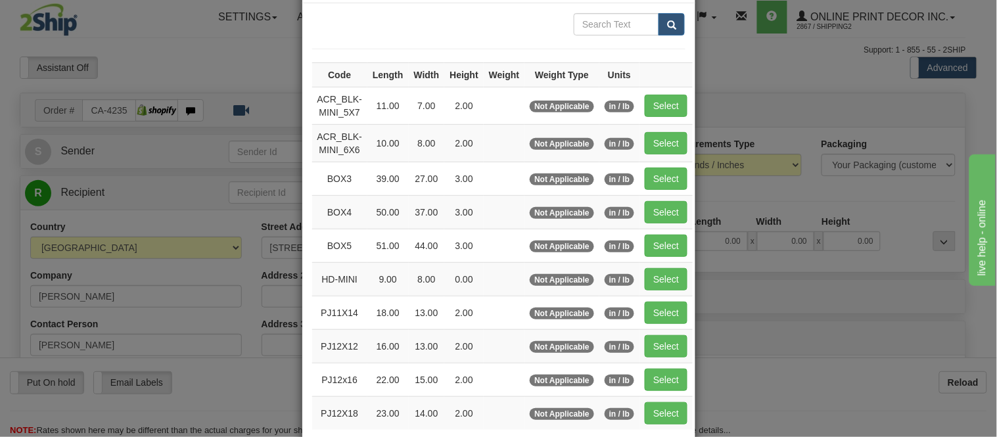
scroll to position [219, 0]
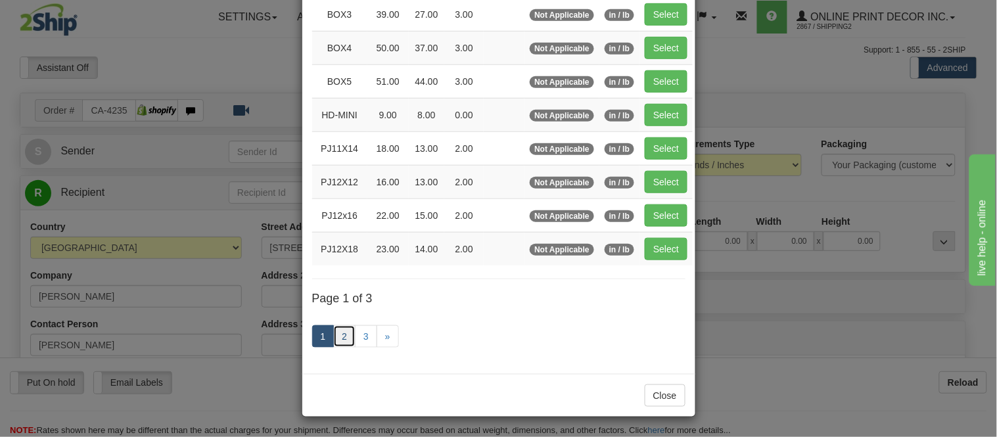
click at [335, 340] on link "2" at bounding box center [344, 336] width 22 height 22
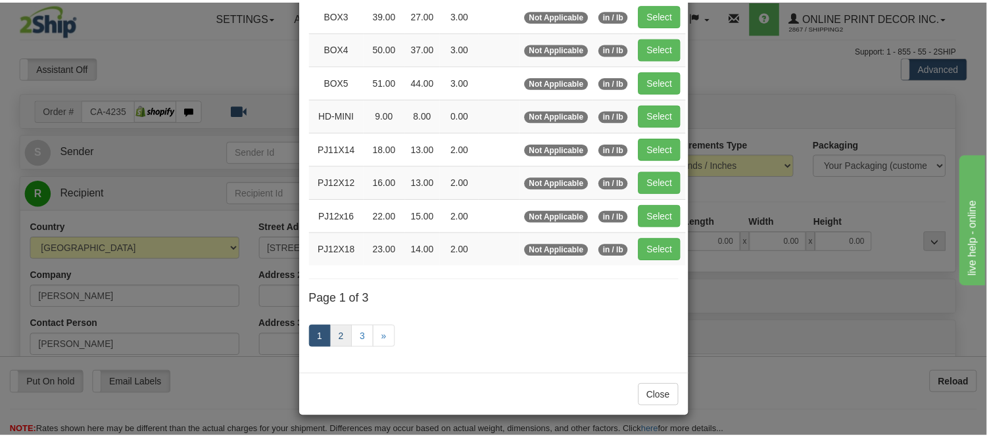
scroll to position [214, 0]
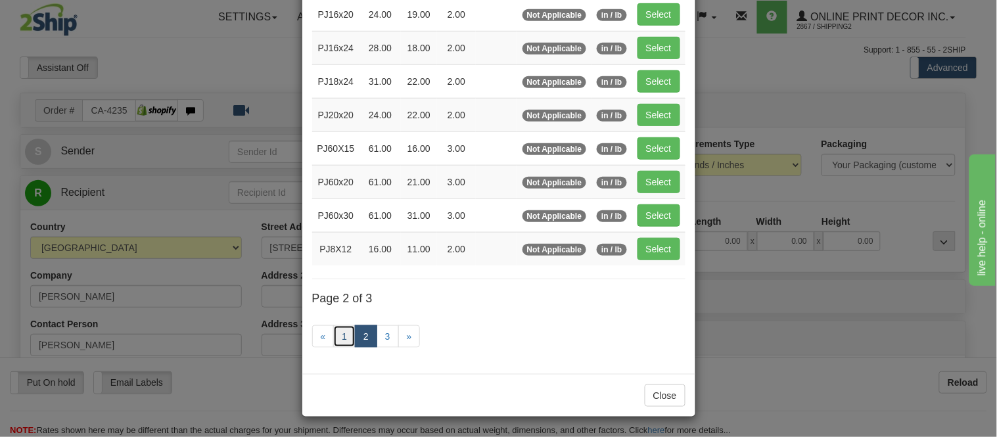
click at [341, 337] on link "1" at bounding box center [344, 336] width 22 height 22
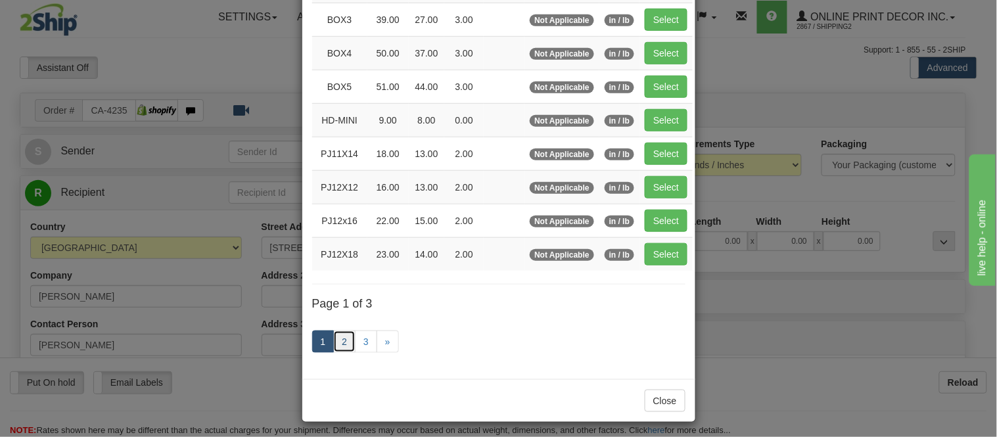
click at [341, 341] on link "2" at bounding box center [344, 342] width 22 height 22
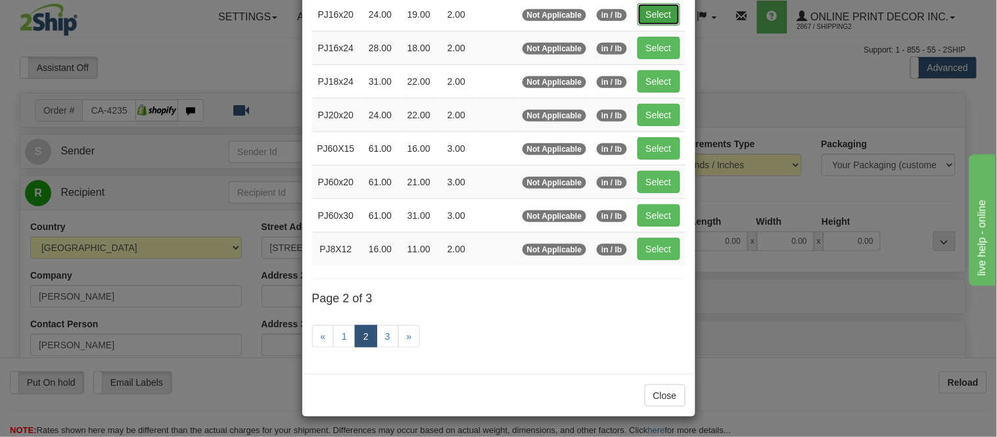
click at [649, 10] on button "Select" at bounding box center [659, 14] width 43 height 22
type input "PJ16x20"
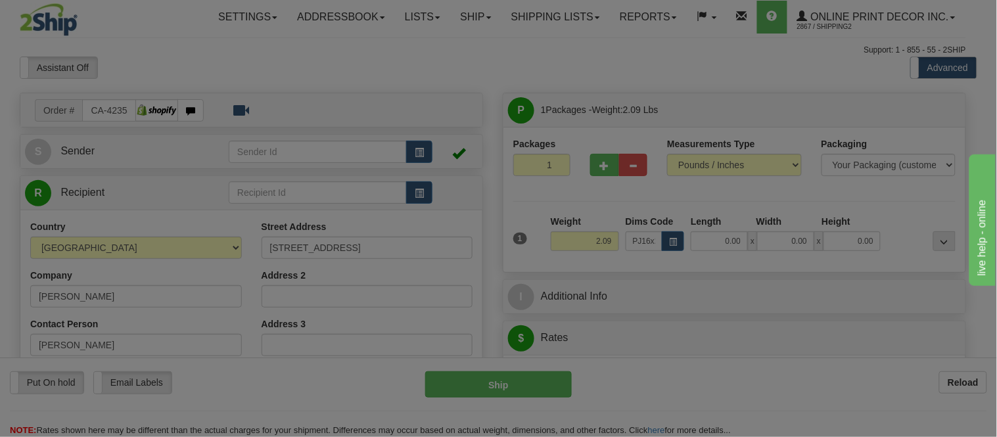
type input "24.00"
type input "19.00"
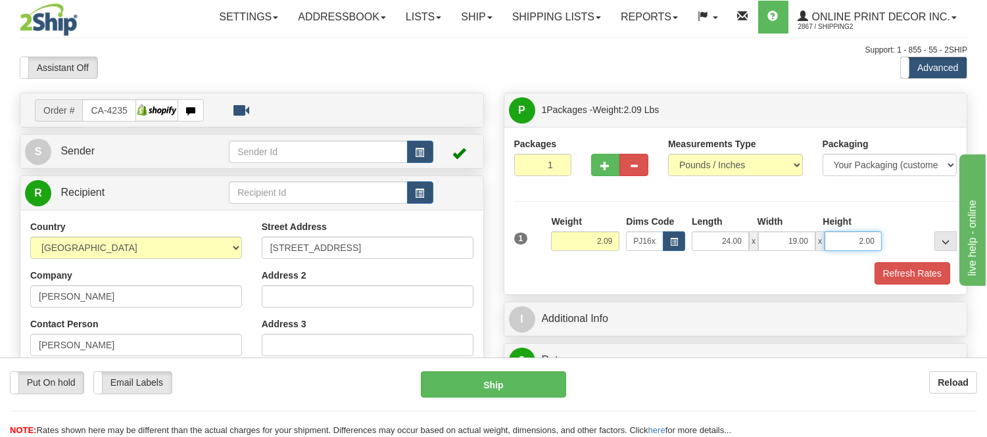
drag, startPoint x: 877, startPoint y: 234, endPoint x: 836, endPoint y: 252, distance: 45.3
click at [836, 252] on div "1 Weight 2.09 Dims Code x x" at bounding box center [736, 238] width 450 height 47
click button "Delete" at bounding box center [0, 0] width 0 height 0
type input "3.00"
click at [906, 279] on button "Refresh Rates" at bounding box center [912, 273] width 76 height 22
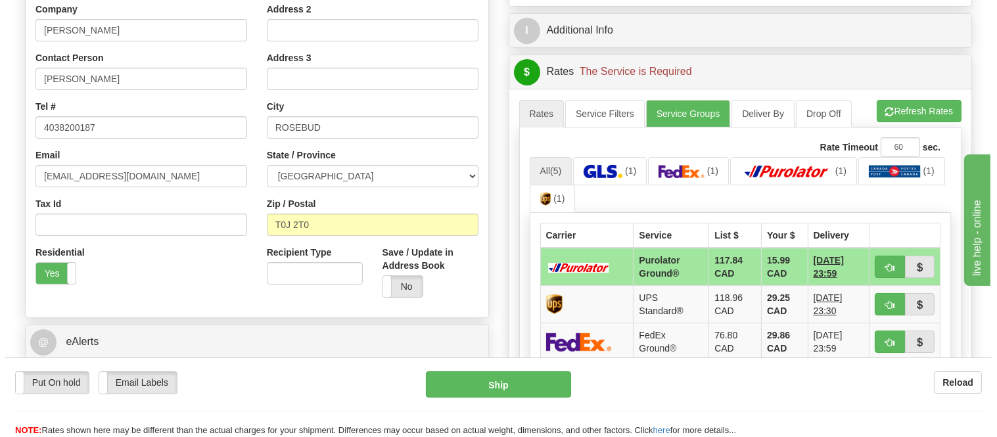
scroll to position [292, 0]
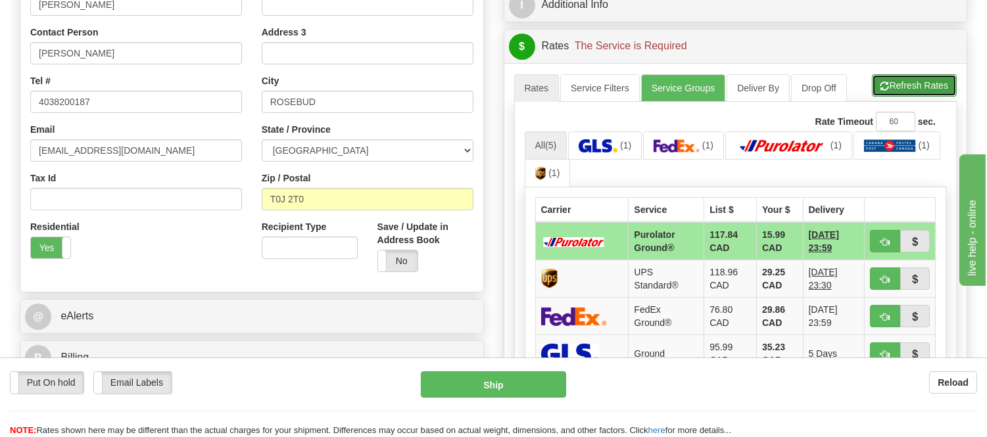
click at [886, 89] on button "Refresh Rates" at bounding box center [914, 85] width 85 height 22
click at [886, 247] on button "button" at bounding box center [885, 241] width 30 height 22
type input "260"
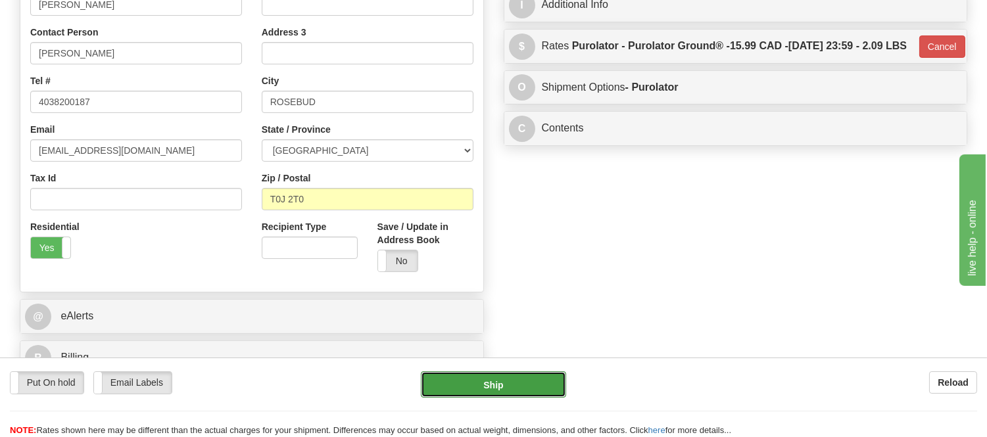
click at [481, 387] on button "Ship" at bounding box center [493, 384] width 145 height 26
